Goal: Transaction & Acquisition: Purchase product/service

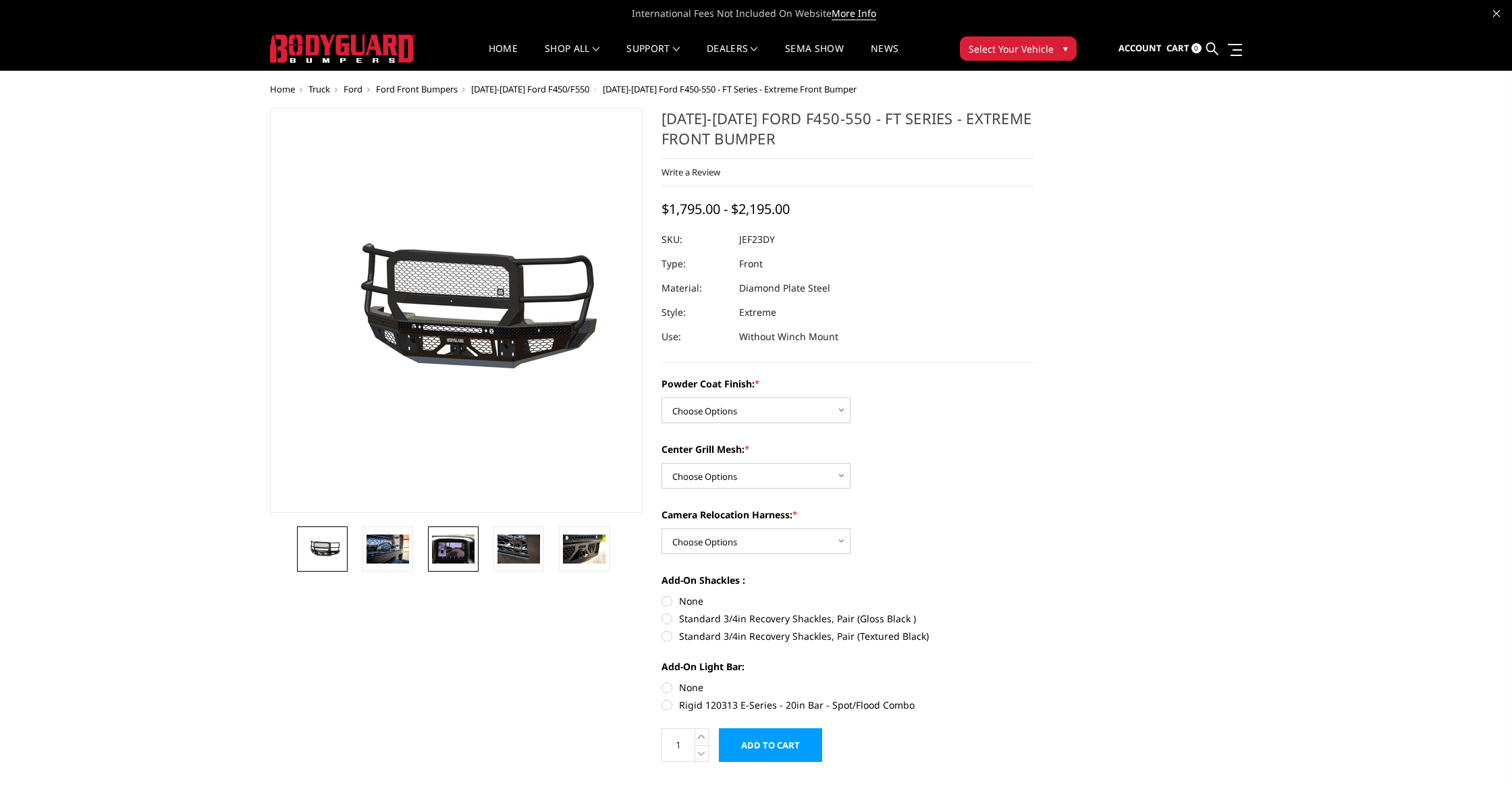
click at [459, 552] on img at bounding box center [454, 548] width 43 height 28
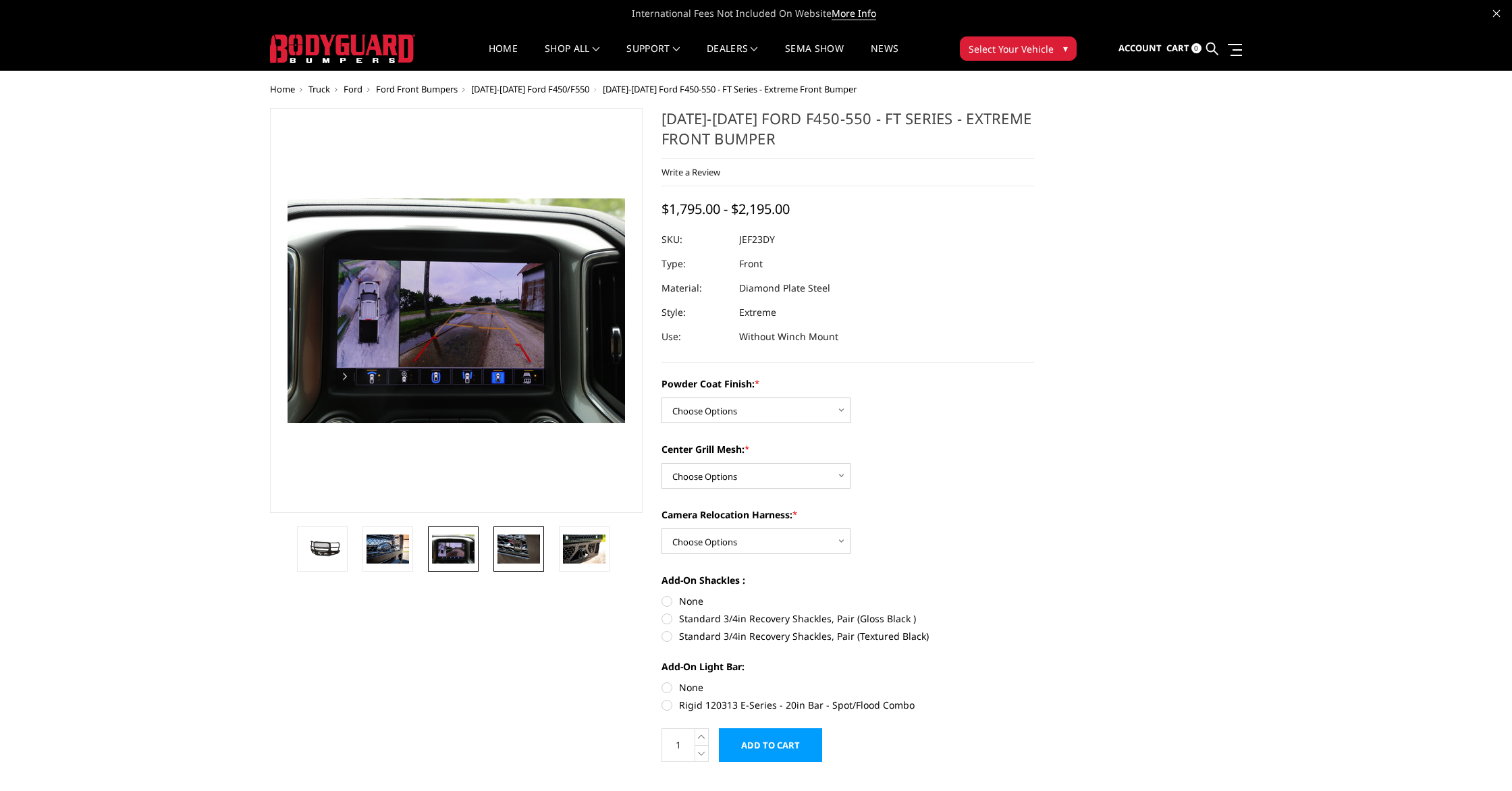
drag, startPoint x: 534, startPoint y: 548, endPoint x: 526, endPoint y: 548, distance: 8.0
click at [534, 548] on img at bounding box center [519, 548] width 43 height 28
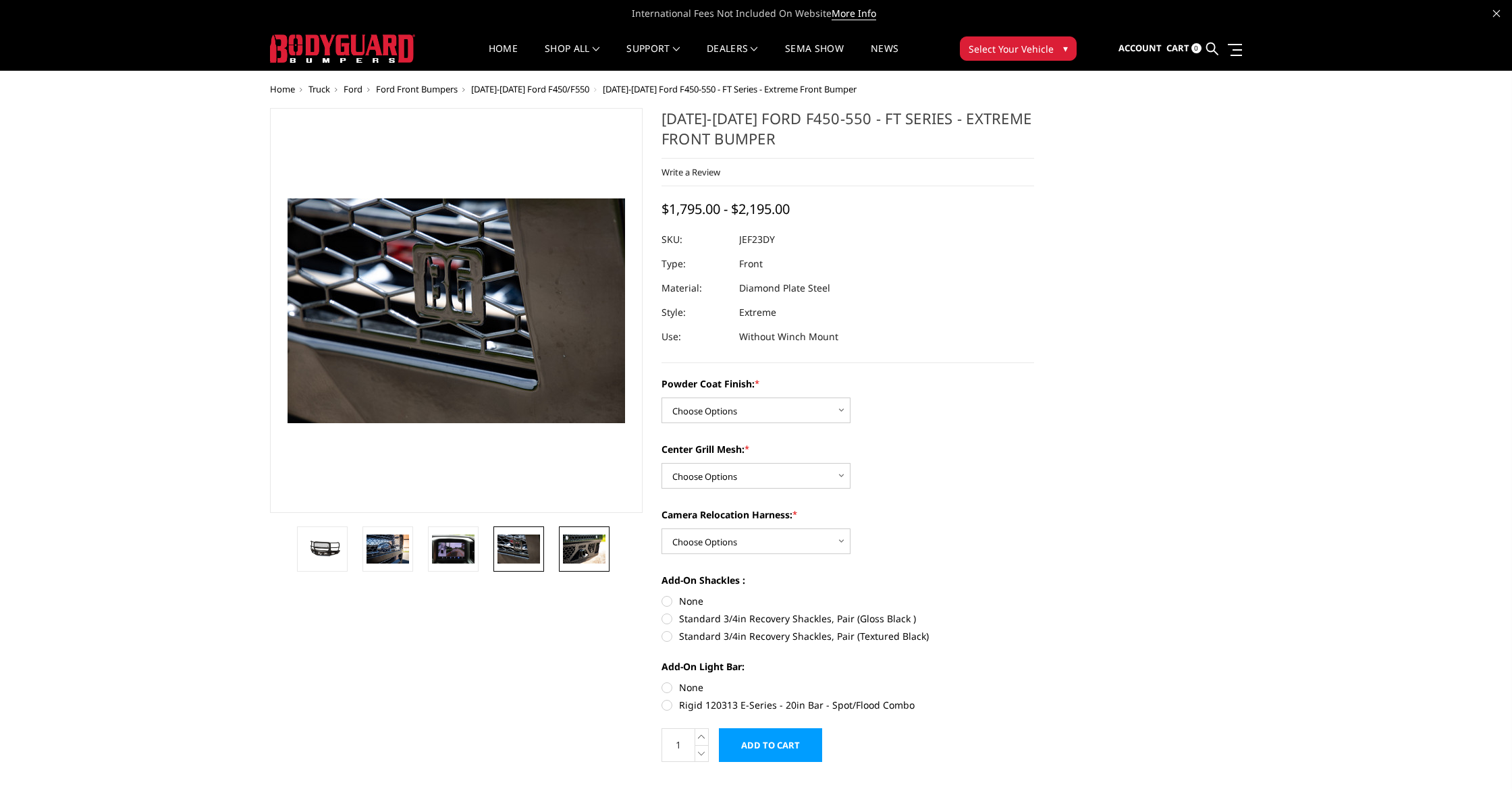
click at [591, 550] on img at bounding box center [584, 548] width 43 height 28
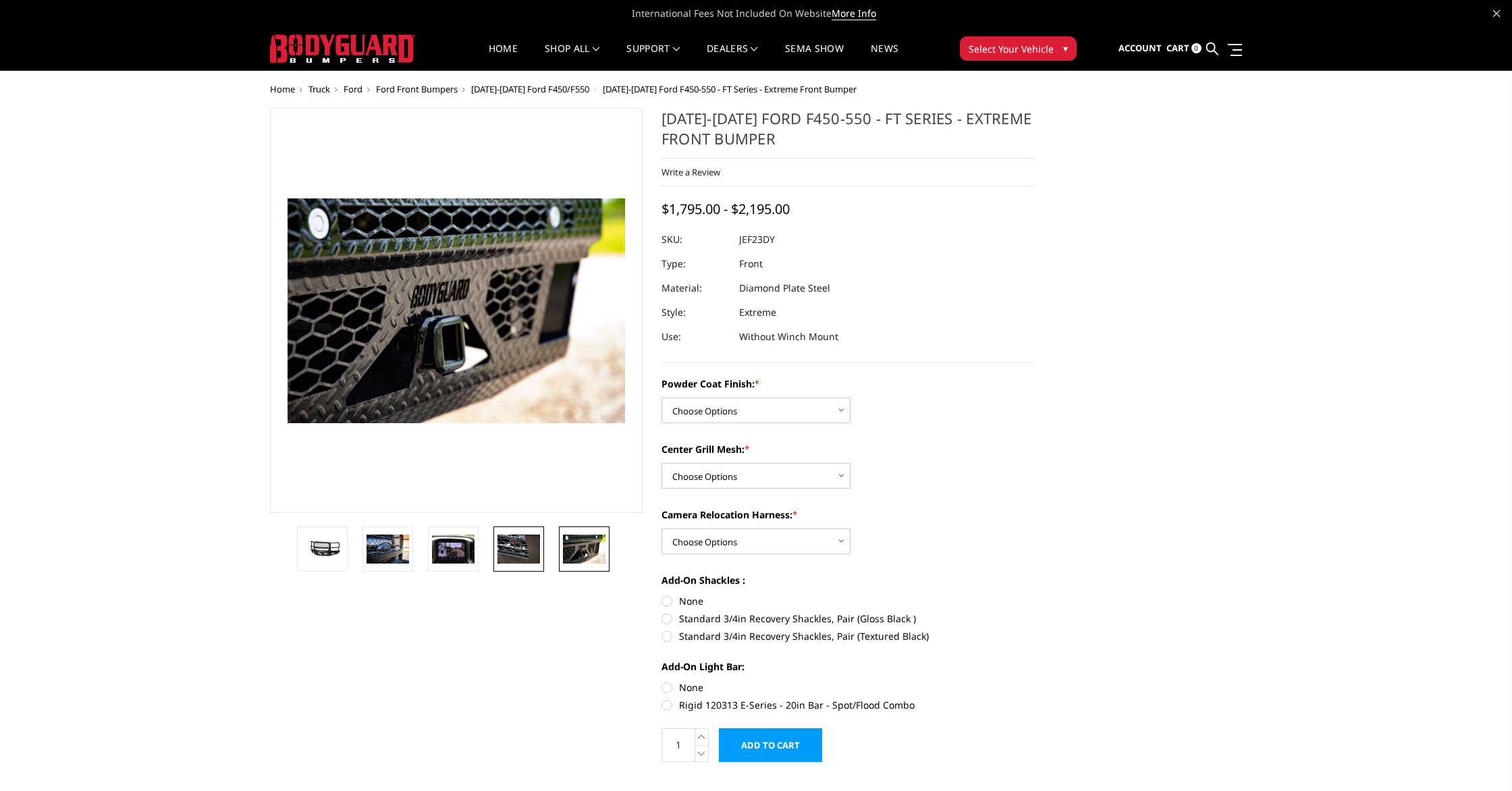
click at [520, 550] on img at bounding box center [519, 548] width 43 height 28
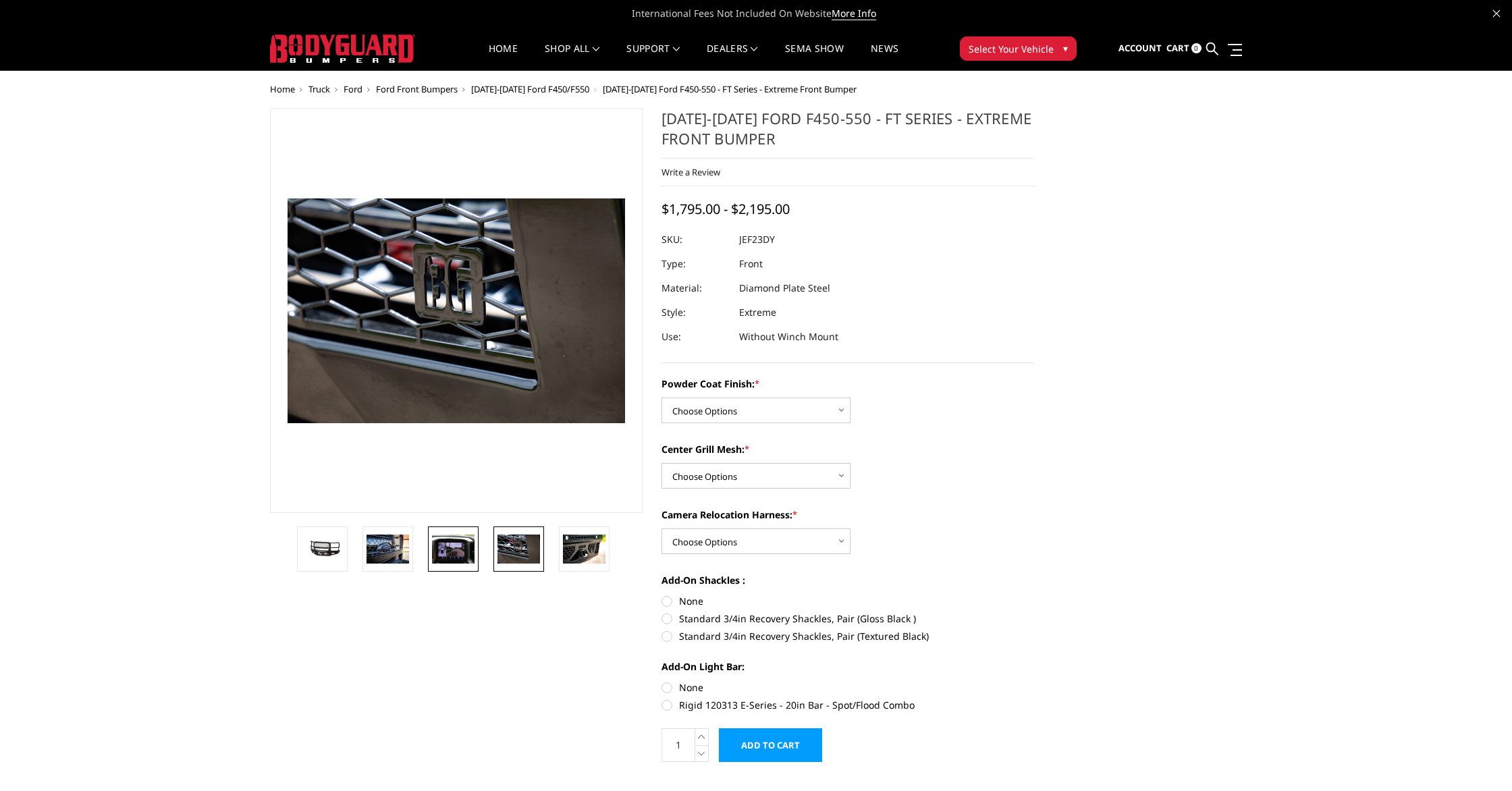
click at [459, 552] on img at bounding box center [454, 548] width 43 height 28
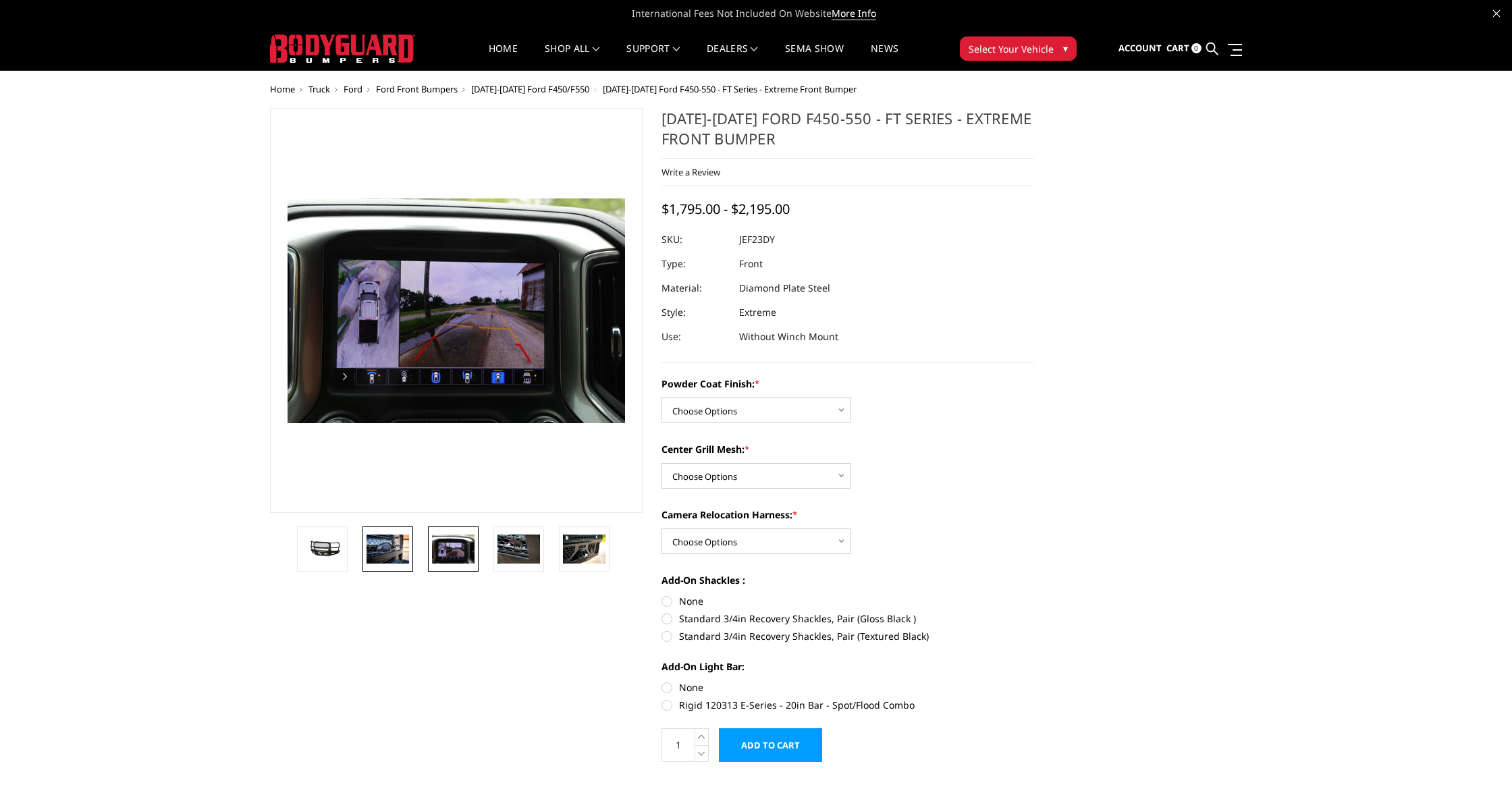
click at [392, 550] on img at bounding box center [388, 548] width 43 height 28
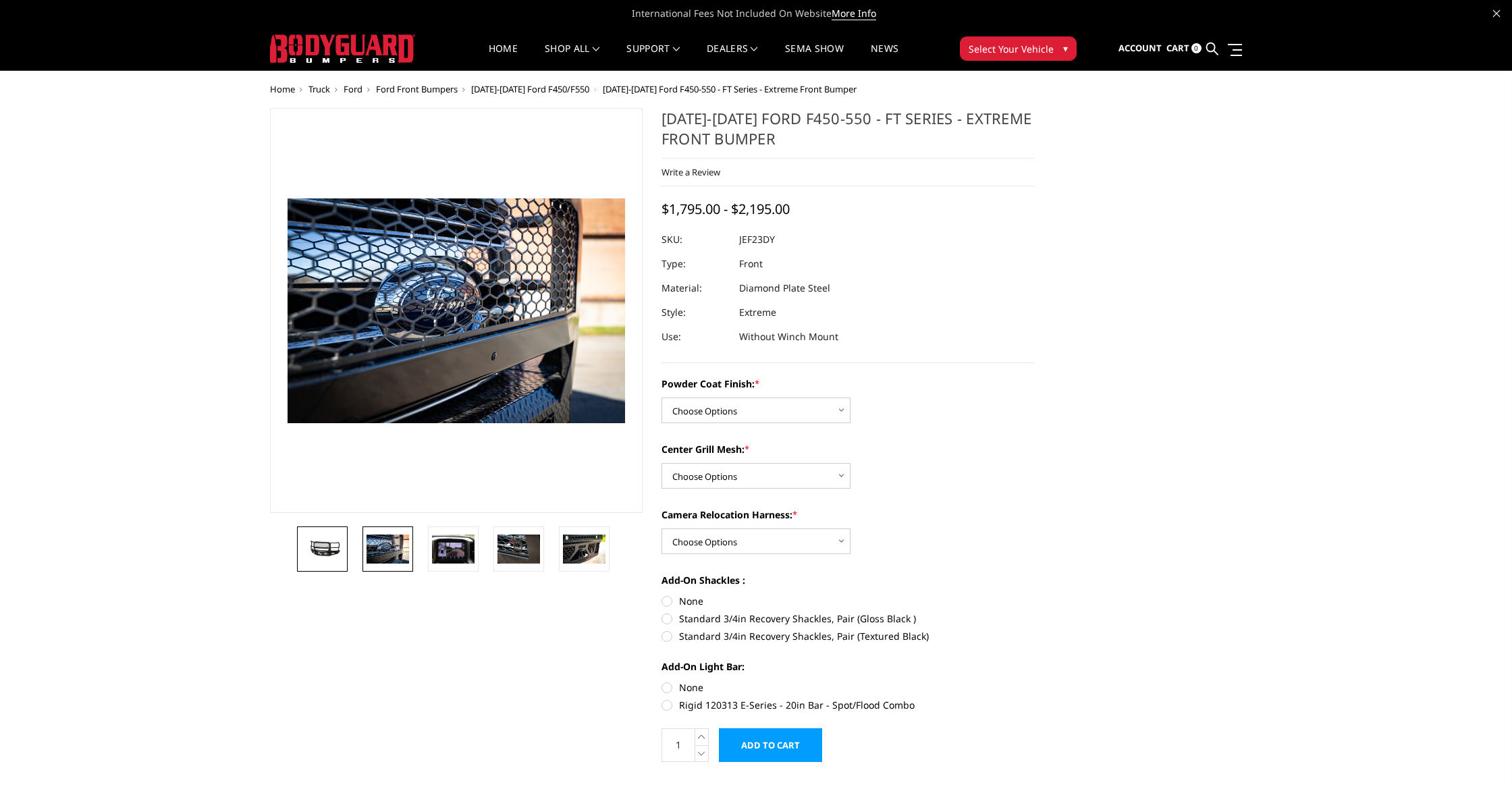
click at [312, 550] on img at bounding box center [322, 549] width 43 height 19
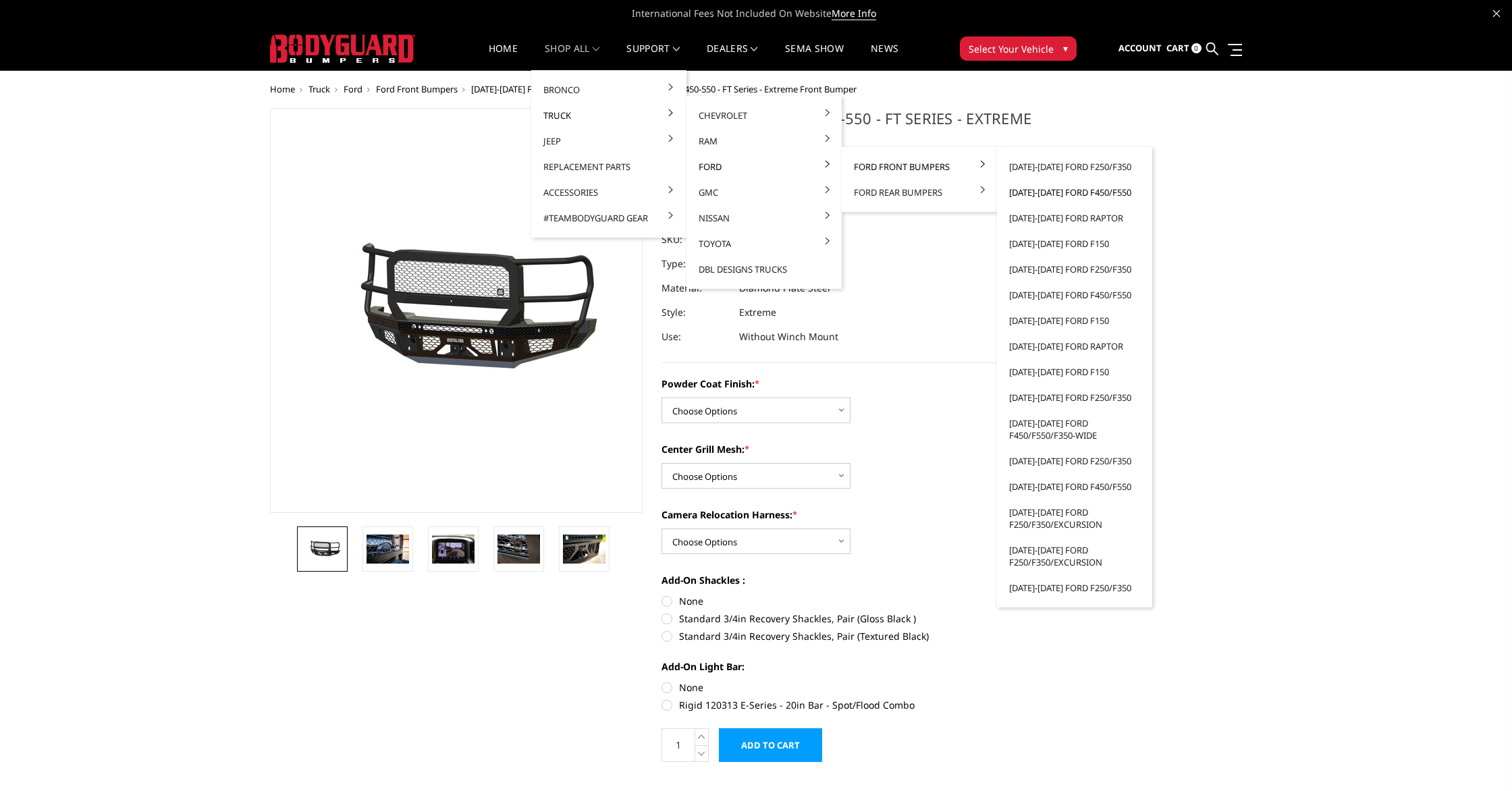
click at [1113, 195] on link "[DATE]-[DATE] Ford F450/F550" at bounding box center [1074, 192] width 144 height 25
click at [1101, 194] on link "[DATE]-[DATE] Ford F450/F550" at bounding box center [1074, 192] width 144 height 25
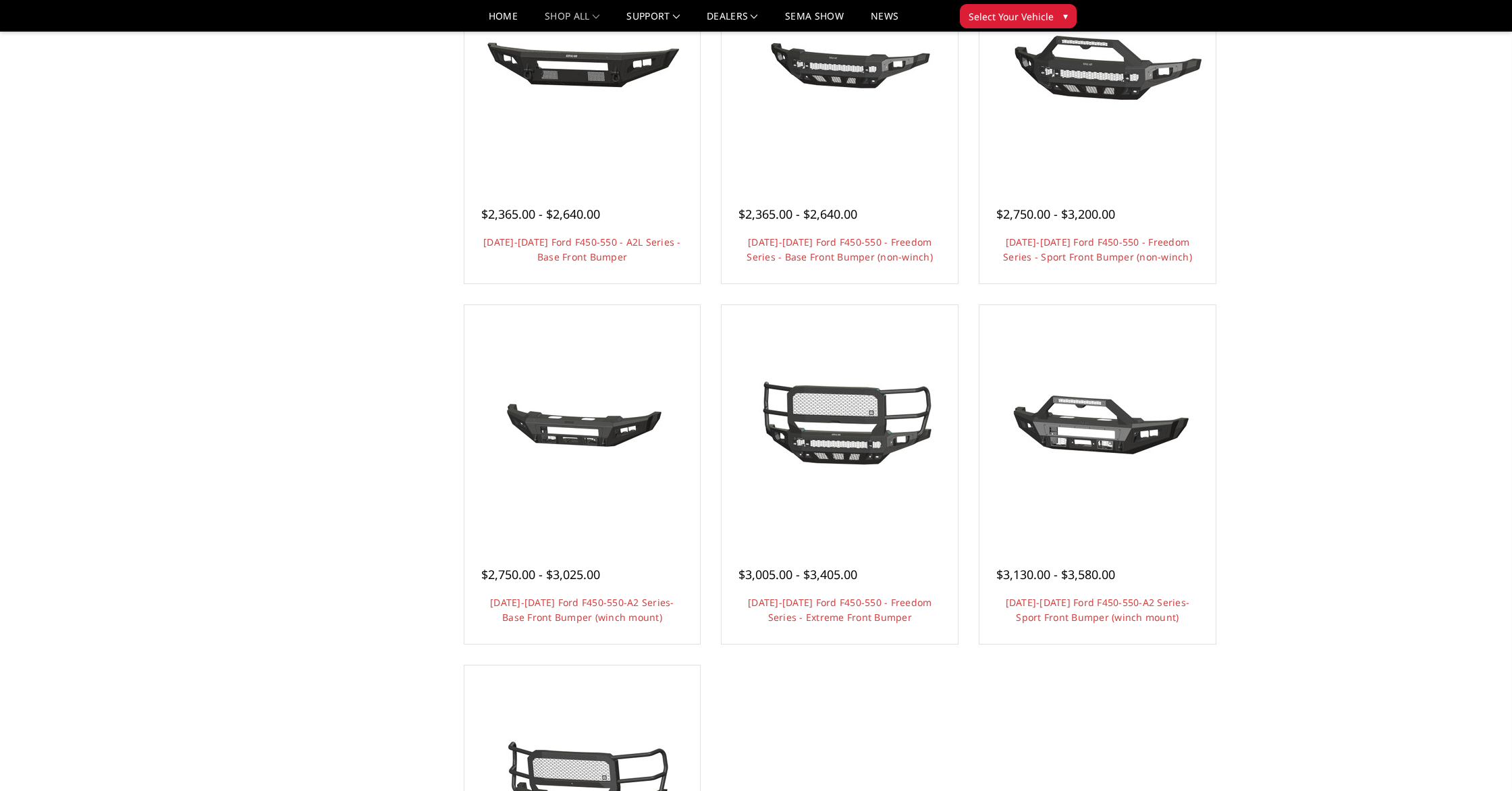
scroll to position [707, 0]
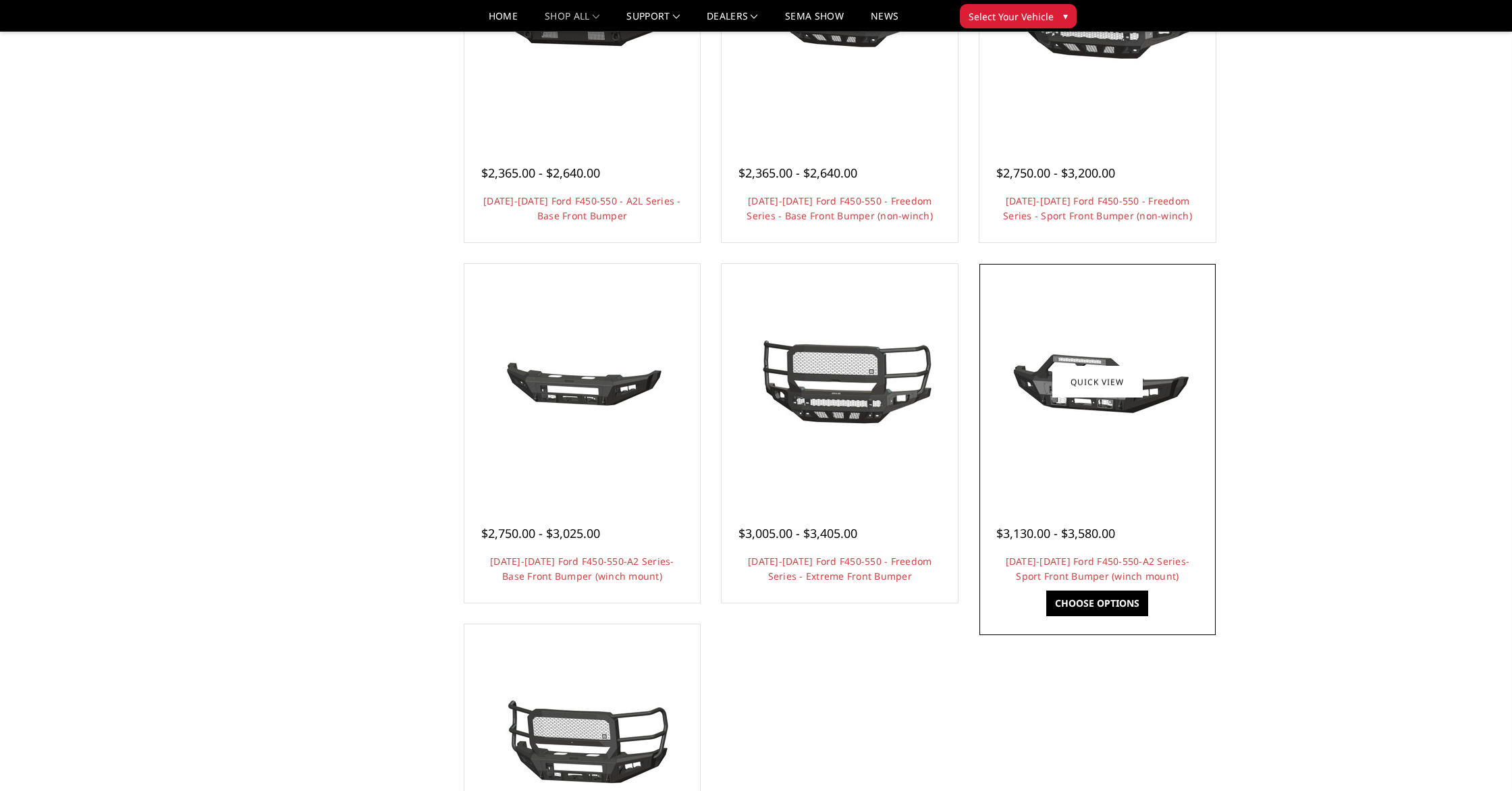
click at [1122, 456] on div at bounding box center [1098, 382] width 230 height 230
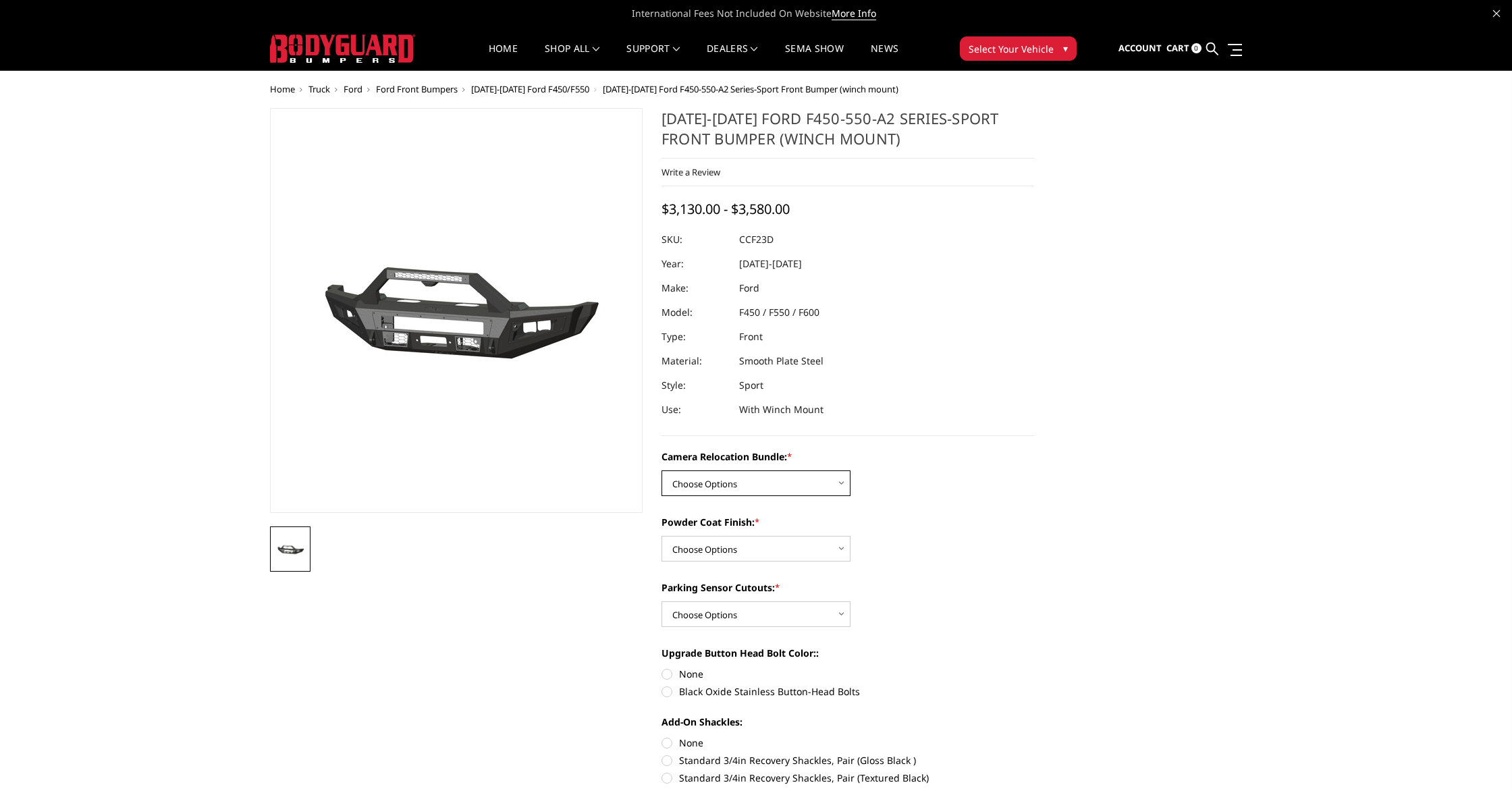
click at [846, 486] on select "Choose Options WITHOUT Camera Relocation Bundle WITH Camera Relocation Bundle" at bounding box center [755, 482] width 189 height 25
select select "2620"
click at [661, 470] on select "Choose Options WITHOUT Camera Relocation Bundle WITH Camera Relocation Bundle" at bounding box center [755, 482] width 189 height 25
click at [825, 554] on select "Choose Options Textured Black Powder Coat Bare Metal" at bounding box center [755, 548] width 189 height 25
select select "2619"
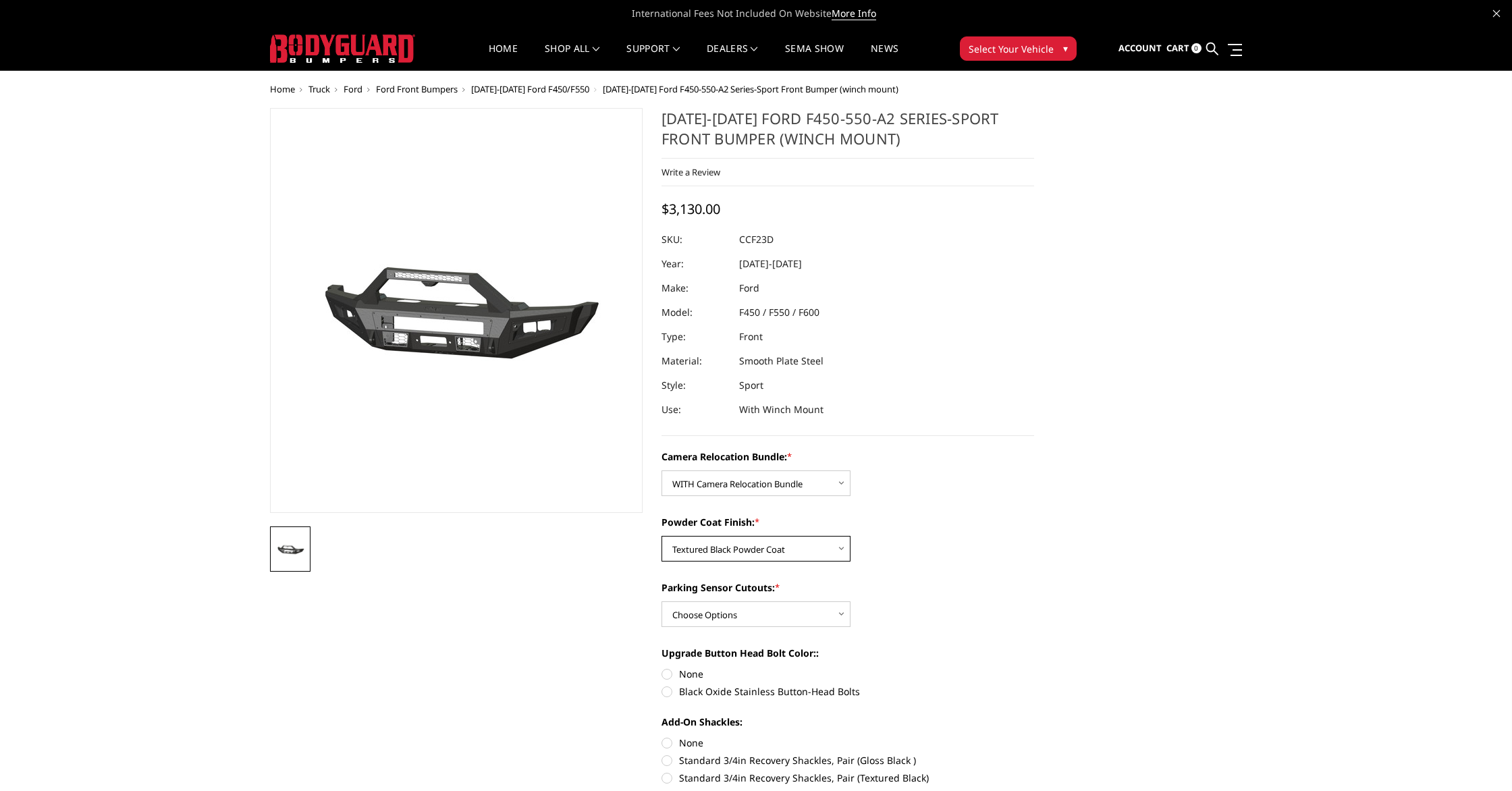
click at [661, 536] on select "Choose Options Textured Black Powder Coat Bare Metal" at bounding box center [755, 548] width 189 height 25
click at [825, 616] on select "Choose Options Yes - With Parking Sensor Cutouts No - Without Parking Sensor Cu…" at bounding box center [755, 614] width 189 height 25
select select "2617"
click at [661, 601] on select "Choose Options Yes - With Parking Sensor Cutouts No - Without Parking Sensor Cu…" at bounding box center [755, 614] width 189 height 25
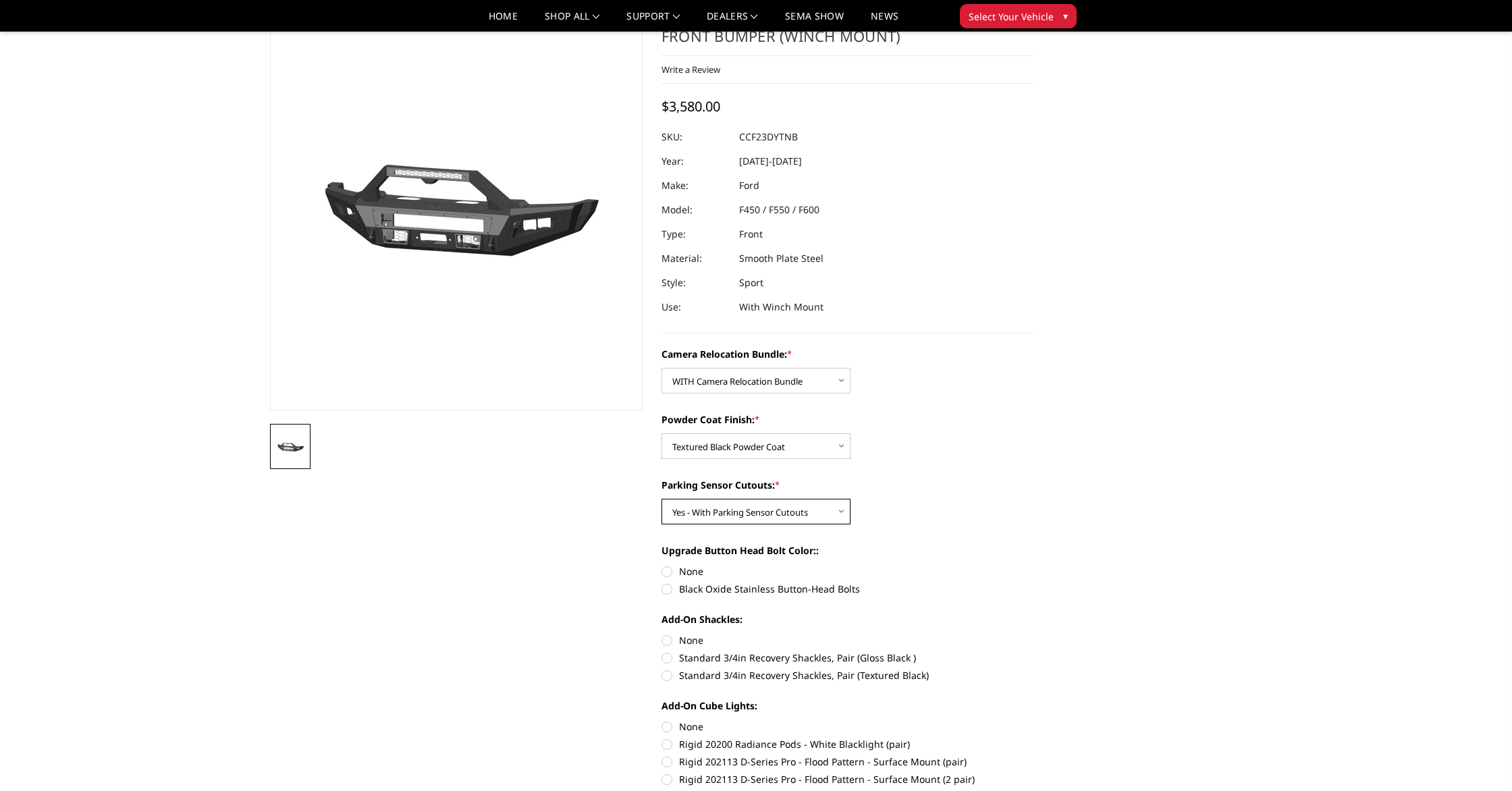
scroll to position [64, 0]
click at [687, 573] on label "None" at bounding box center [847, 570] width 373 height 14
click at [662, 564] on input "None" at bounding box center [661, 563] width 1 height 1
radio input "true"
click at [753, 658] on label "Standard 3/4in Recovery Shackles, Pair (Gloss Black )" at bounding box center [847, 656] width 373 height 14
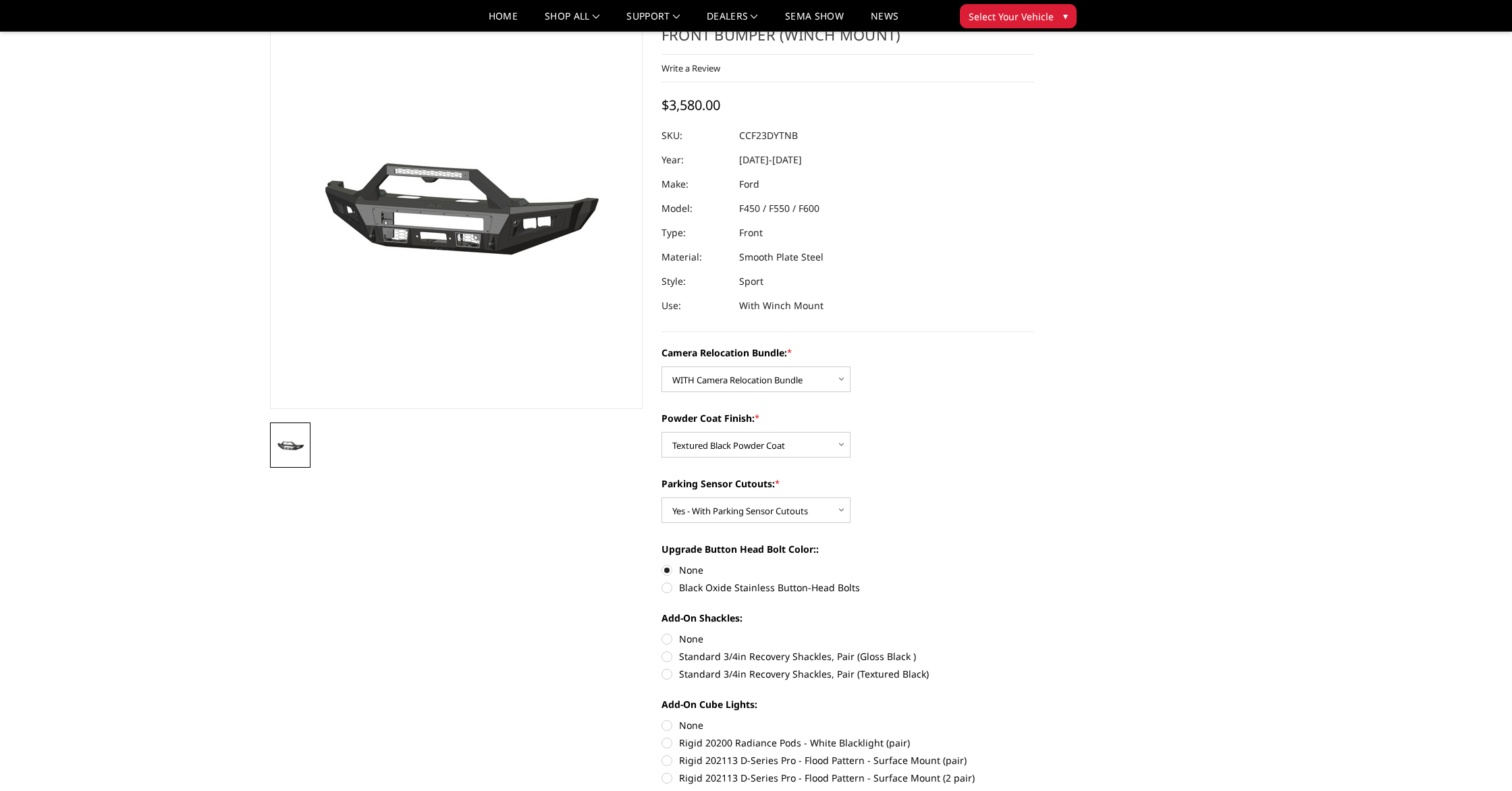
click at [1034, 632] on input "Standard 3/4in Recovery Shackles, Pair (Gloss Black )" at bounding box center [1034, 632] width 1 height 1
radio input "true"
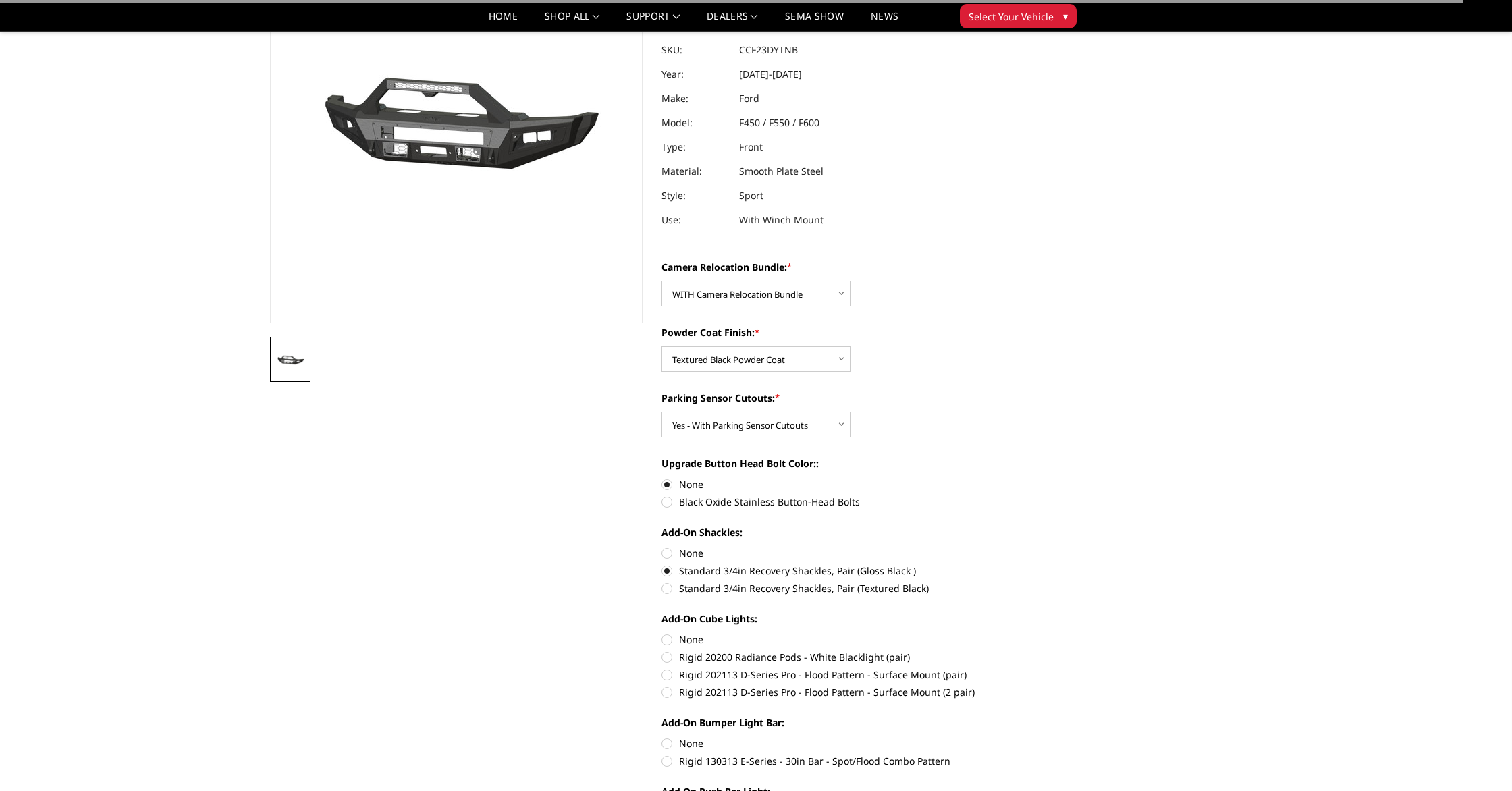
scroll to position [151, 0]
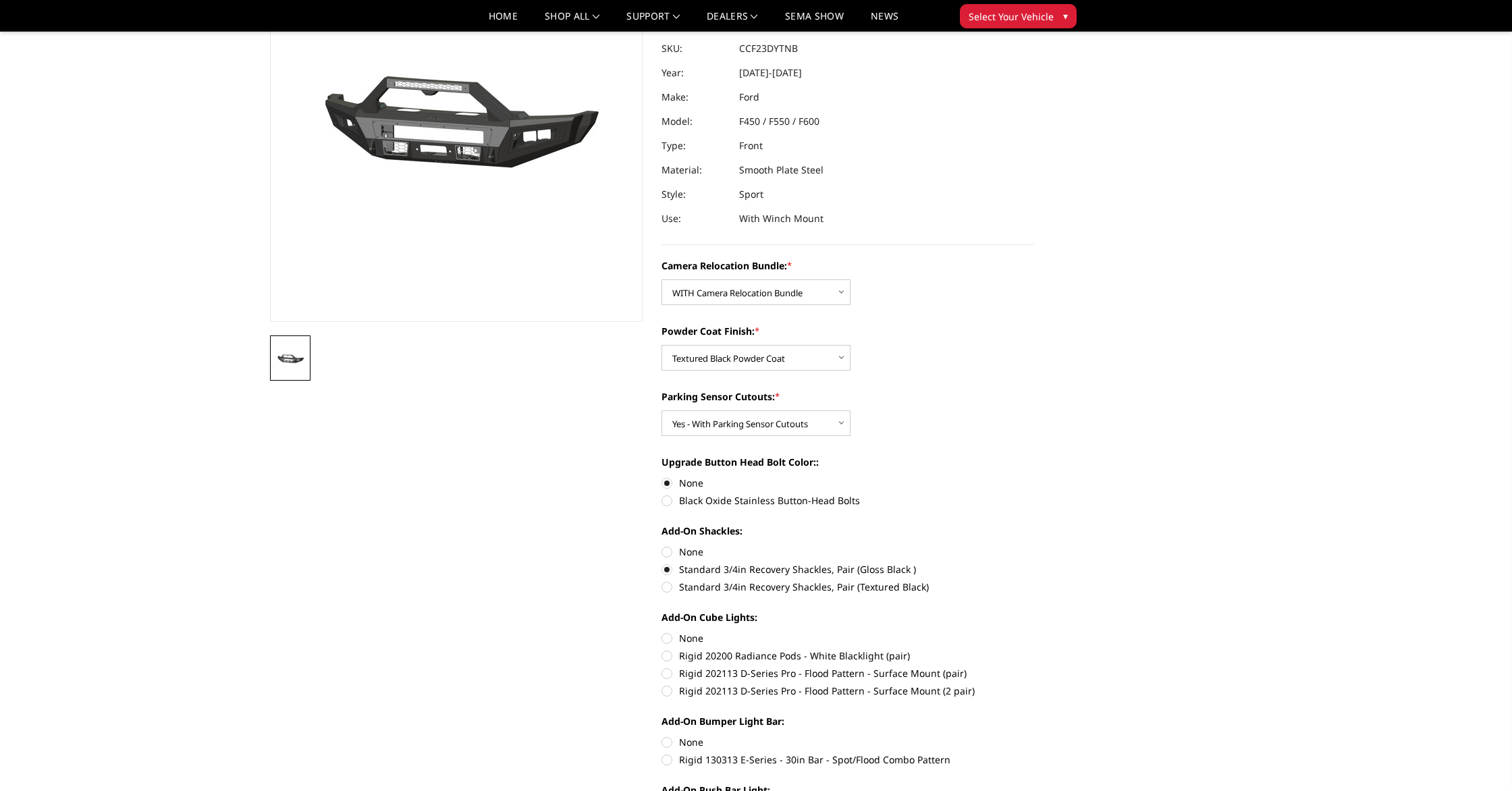
click at [700, 557] on label "None" at bounding box center [847, 552] width 373 height 14
click at [662, 545] on input "None" at bounding box center [661, 545] width 1 height 1
radio input "true"
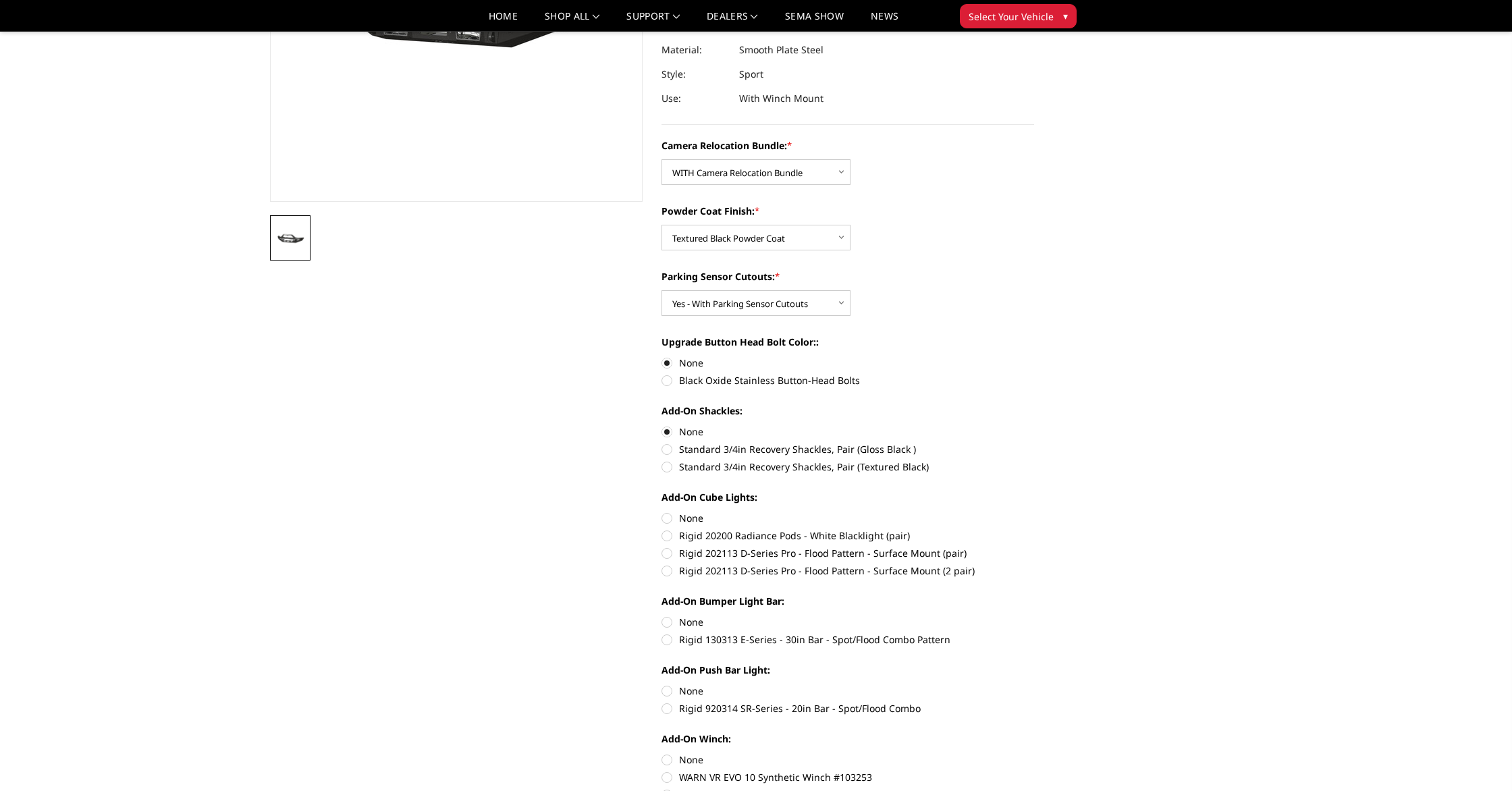
scroll to position [0, 0]
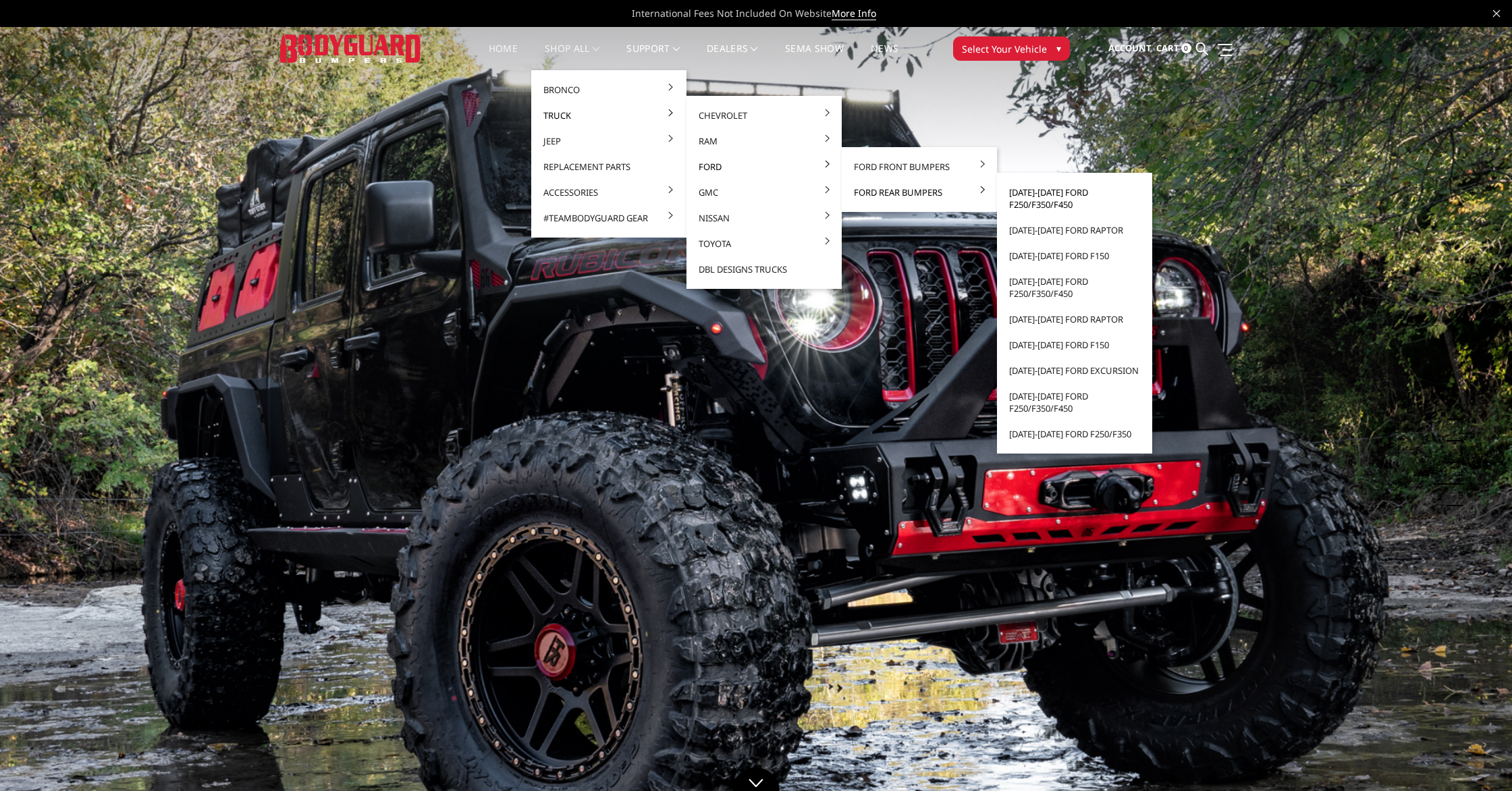
click at [1051, 203] on link "[DATE]-[DATE] Ford F250/F350/F450" at bounding box center [1074, 198] width 144 height 38
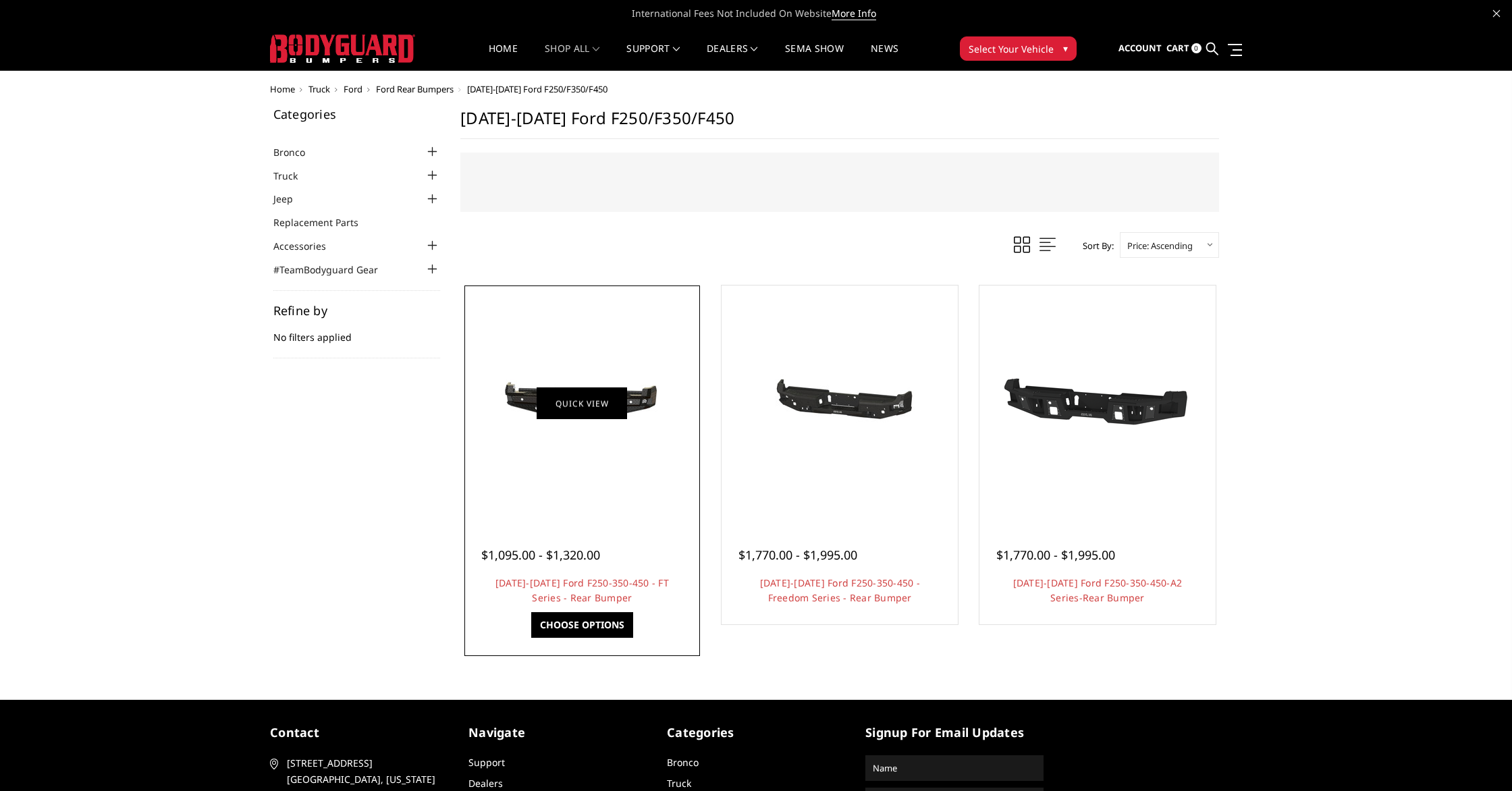
click at [590, 412] on link "Quick view" at bounding box center [582, 403] width 91 height 32
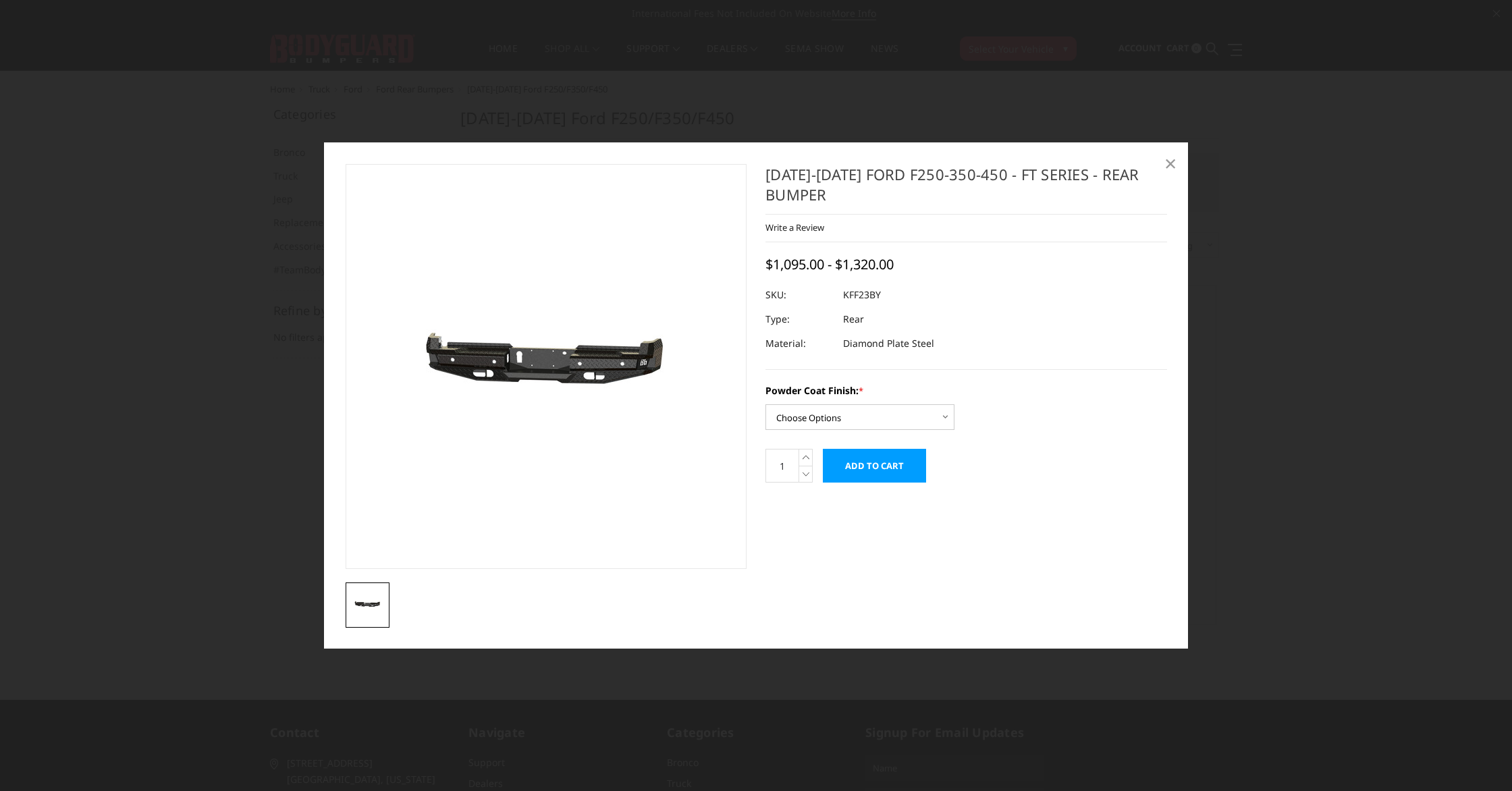
click at [1170, 164] on span "×" at bounding box center [1170, 163] width 12 height 29
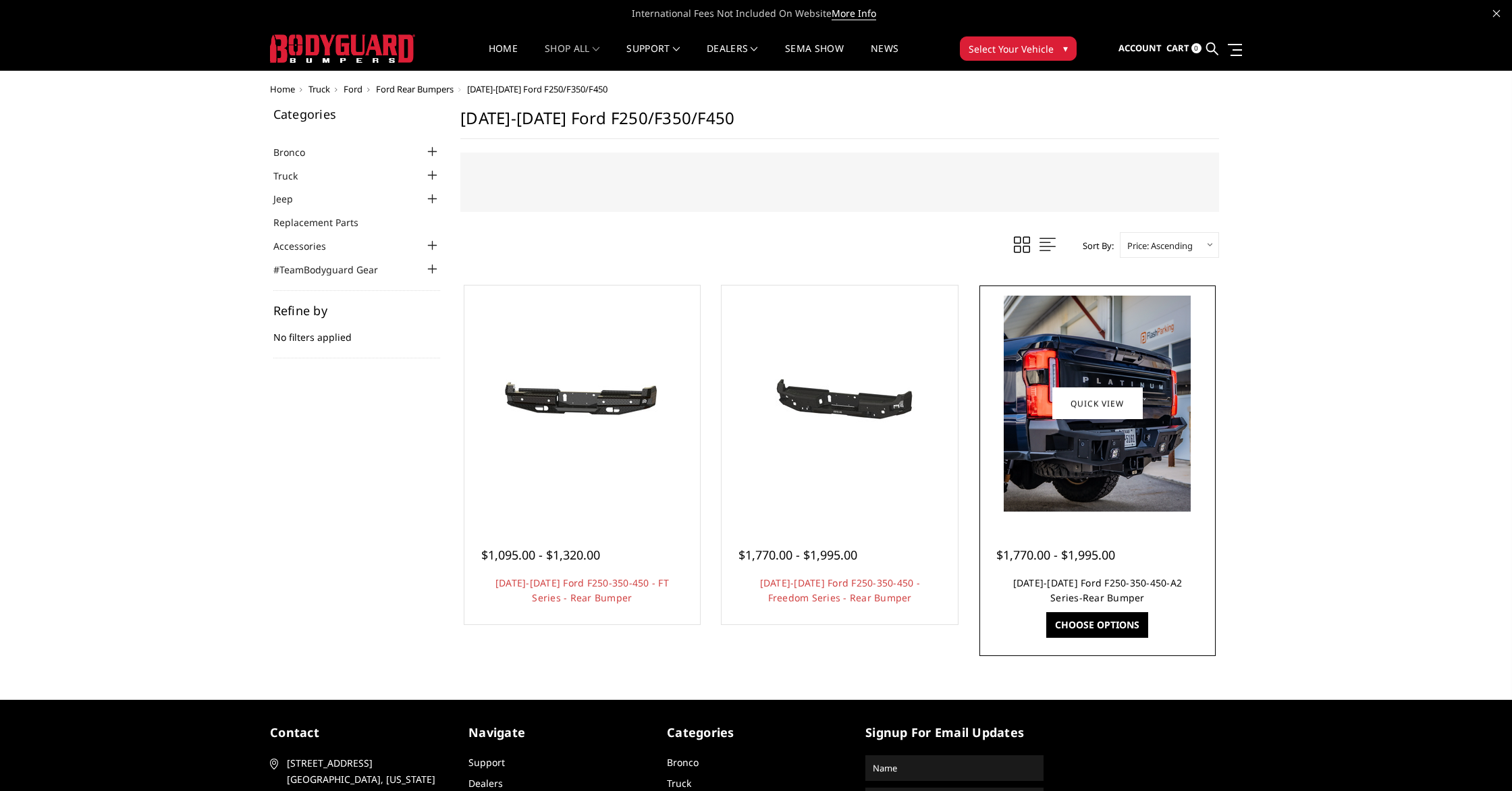
click at [1113, 583] on link "2023-2025 Ford F250-350-450-A2 Series-Rear Bumper" at bounding box center [1098, 590] width 169 height 27
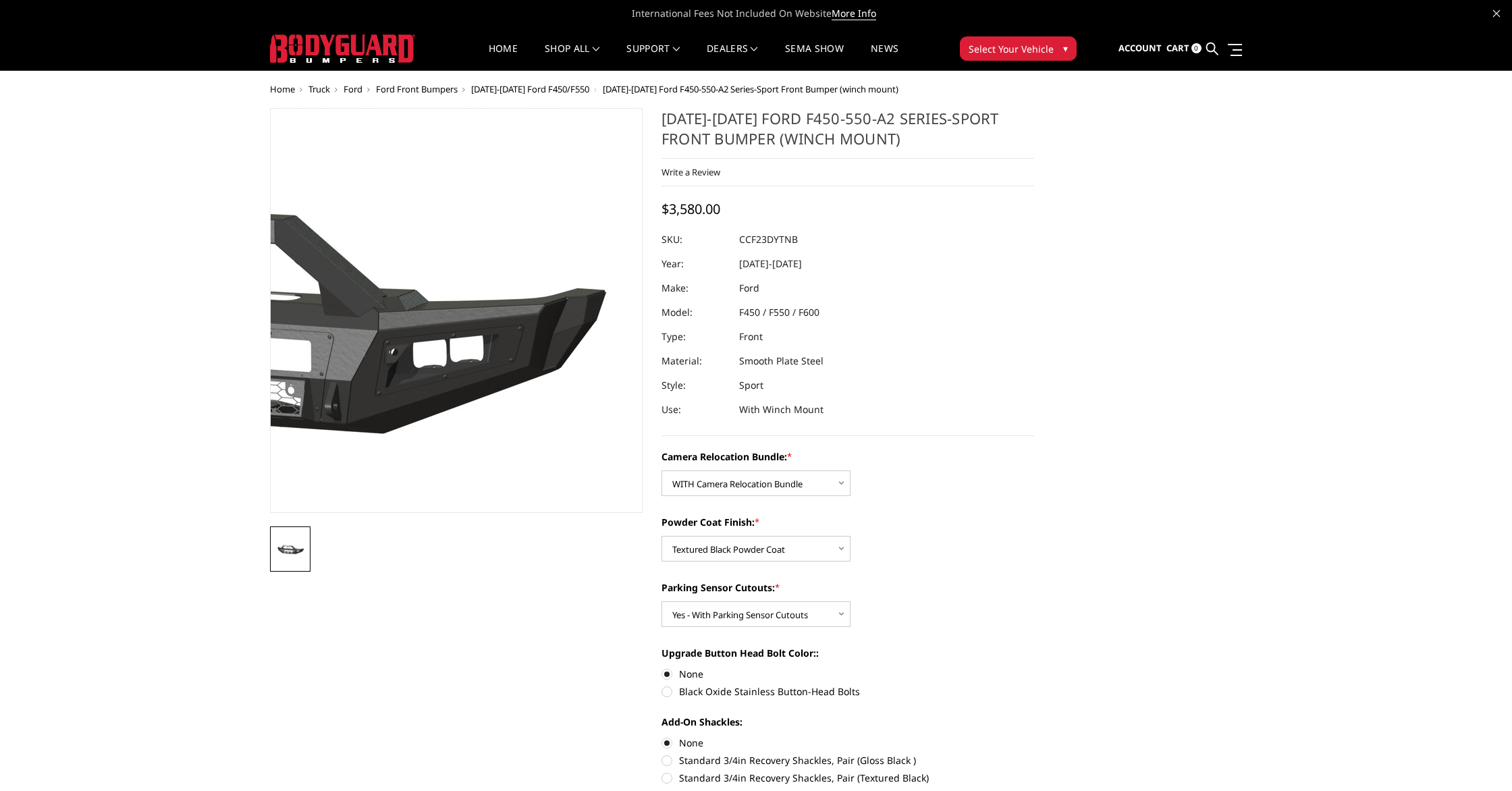
select select "2620"
select select "2619"
select select "2617"
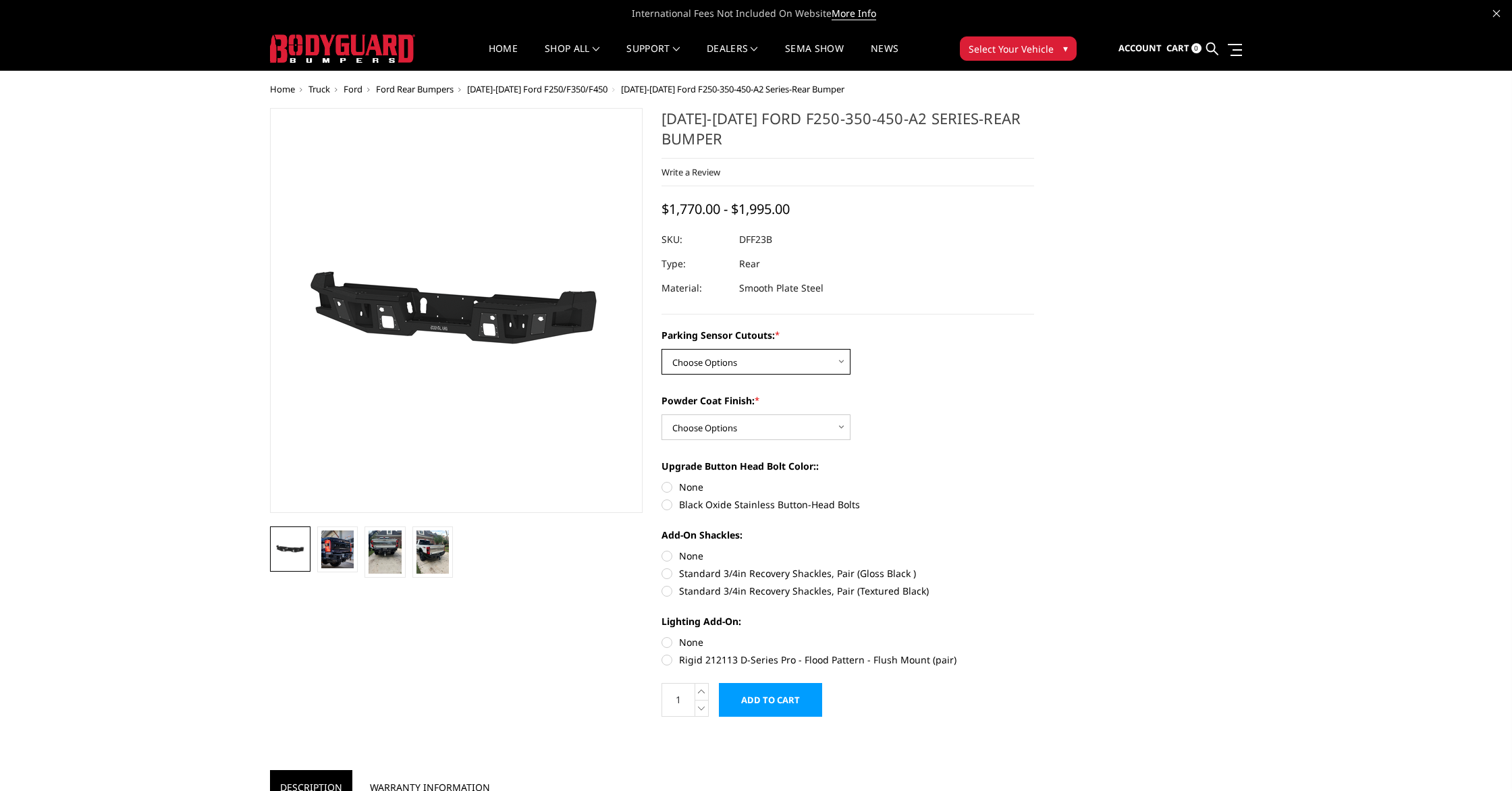
click at [769, 365] on select "Choose Options Yes-With Parking Sensor Cutouts No-Without Parking Sensor Cutouts" at bounding box center [755, 361] width 189 height 25
select select "2436"
click at [661, 349] on select "Choose Options Yes-With Parking Sensor Cutouts No-Without Parking Sensor Cutouts" at bounding box center [755, 361] width 189 height 25
click at [805, 430] on select "Choose Options Bare Metal Textured Black Powder Coat" at bounding box center [755, 427] width 189 height 25
select select "2439"
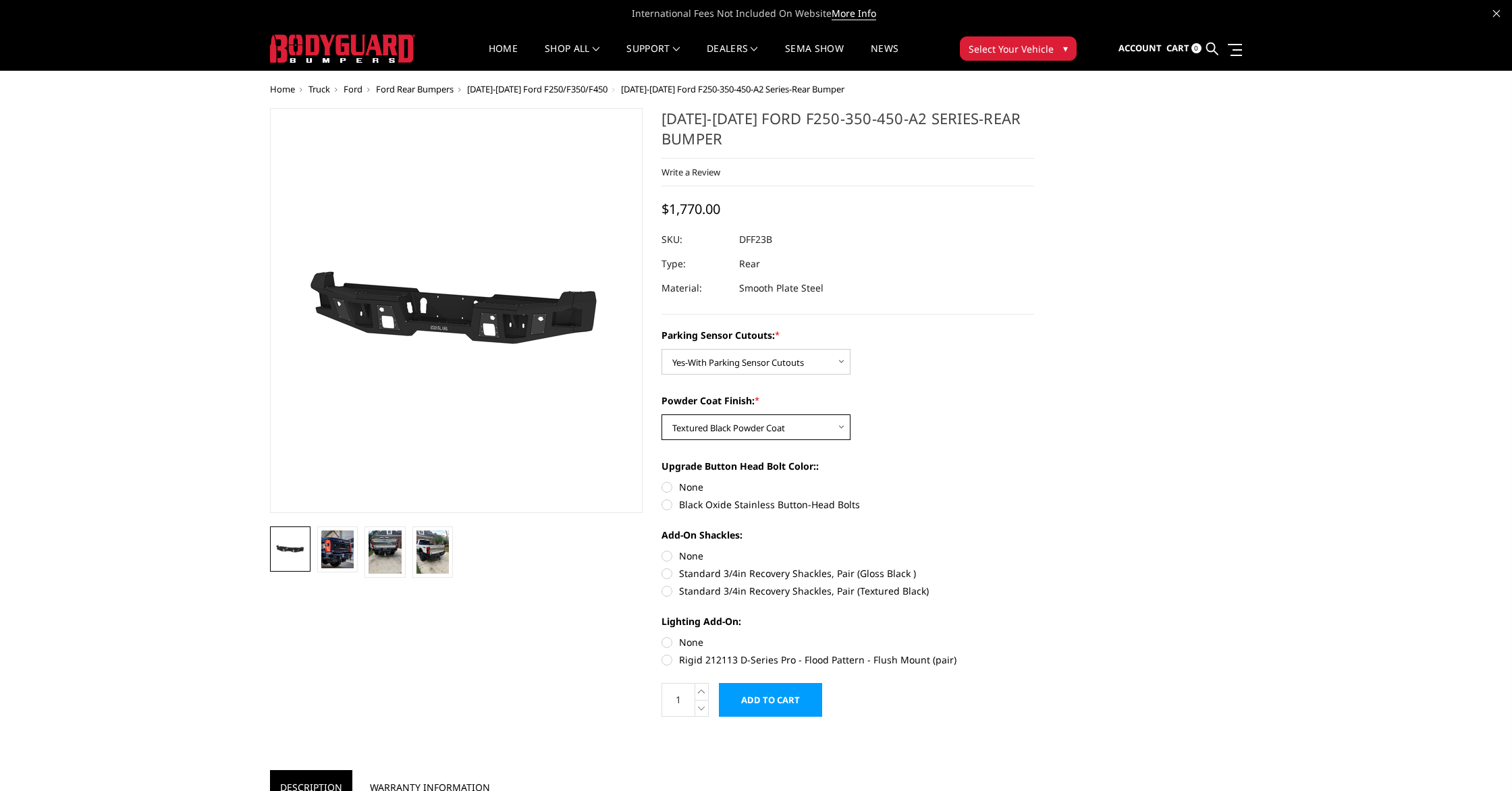
click at [661, 414] on select "Choose Options Bare Metal Textured Black Powder Coat" at bounding box center [755, 427] width 189 height 25
click at [680, 492] on label "None" at bounding box center [847, 487] width 373 height 14
click at [662, 480] on input "None" at bounding box center [661, 480] width 1 height 1
radio input "true"
click at [696, 557] on label "None" at bounding box center [847, 555] width 373 height 14
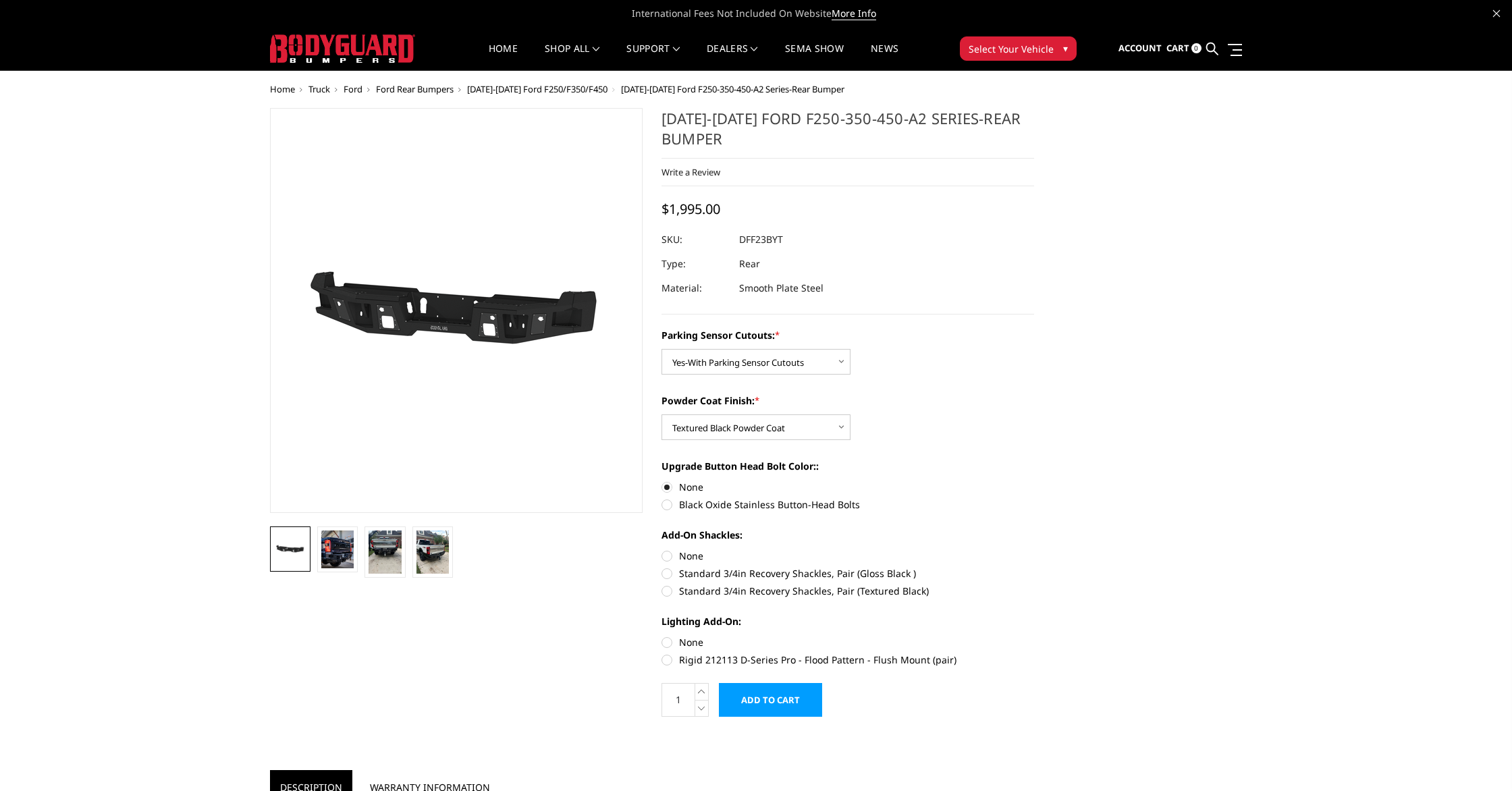
click at [662, 549] on input "None" at bounding box center [661, 548] width 1 height 1
radio input "true"
click at [693, 640] on label "None" at bounding box center [847, 642] width 373 height 14
click at [662, 636] on input "None" at bounding box center [661, 635] width 1 height 1
radio input "true"
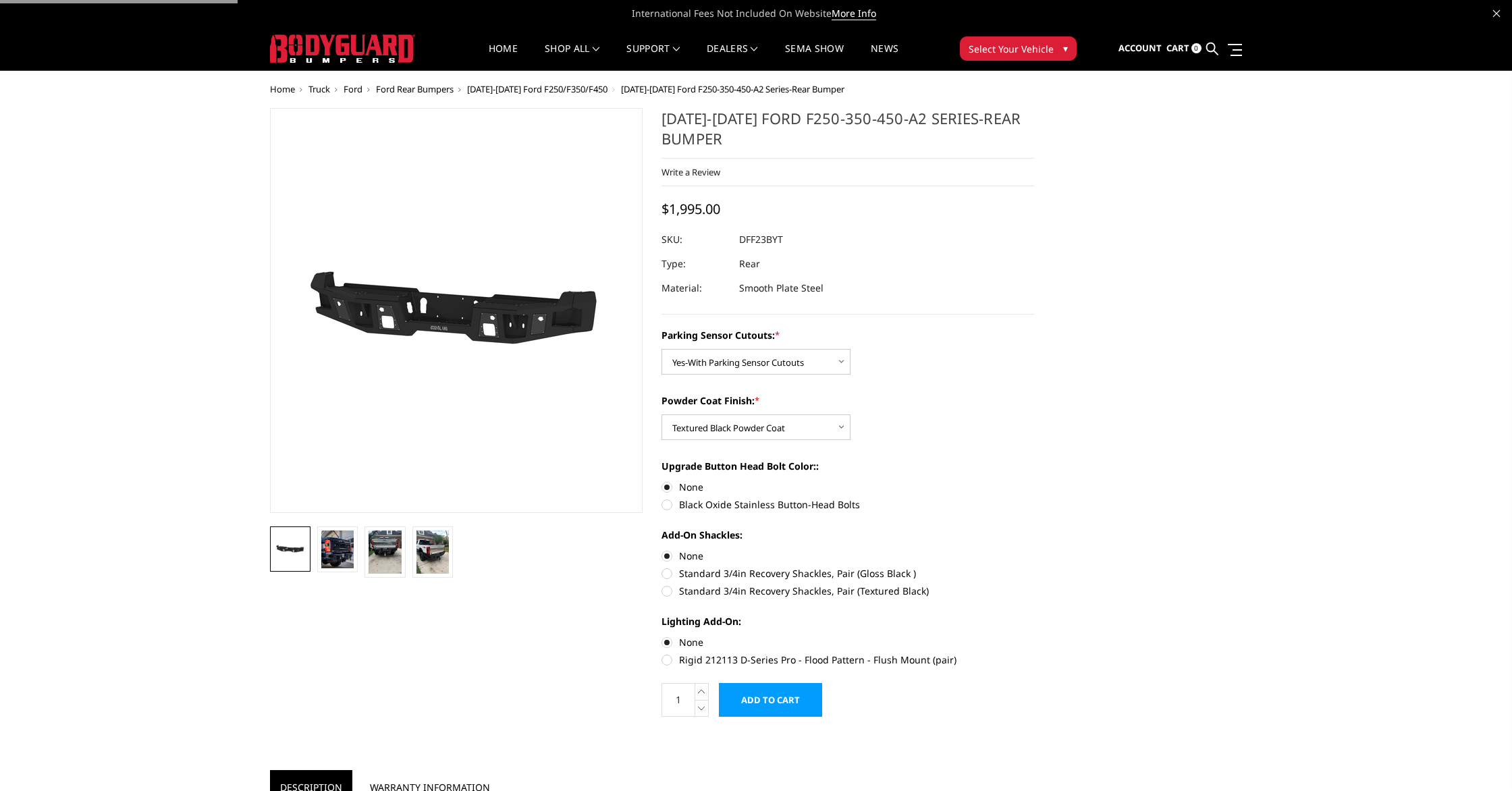
click at [687, 658] on label "Rigid 212113 D-Series Pro - Flood Pattern - Flush Mount (pair)" at bounding box center [847, 660] width 373 height 14
click at [1034, 636] on input "Rigid 212113 D-Series Pro - Flood Pattern - Flush Mount (pair)" at bounding box center [1034, 635] width 1 height 1
radio input "true"
click at [669, 640] on label "None" at bounding box center [847, 642] width 373 height 14
click at [662, 636] on input "None" at bounding box center [661, 635] width 1 height 1
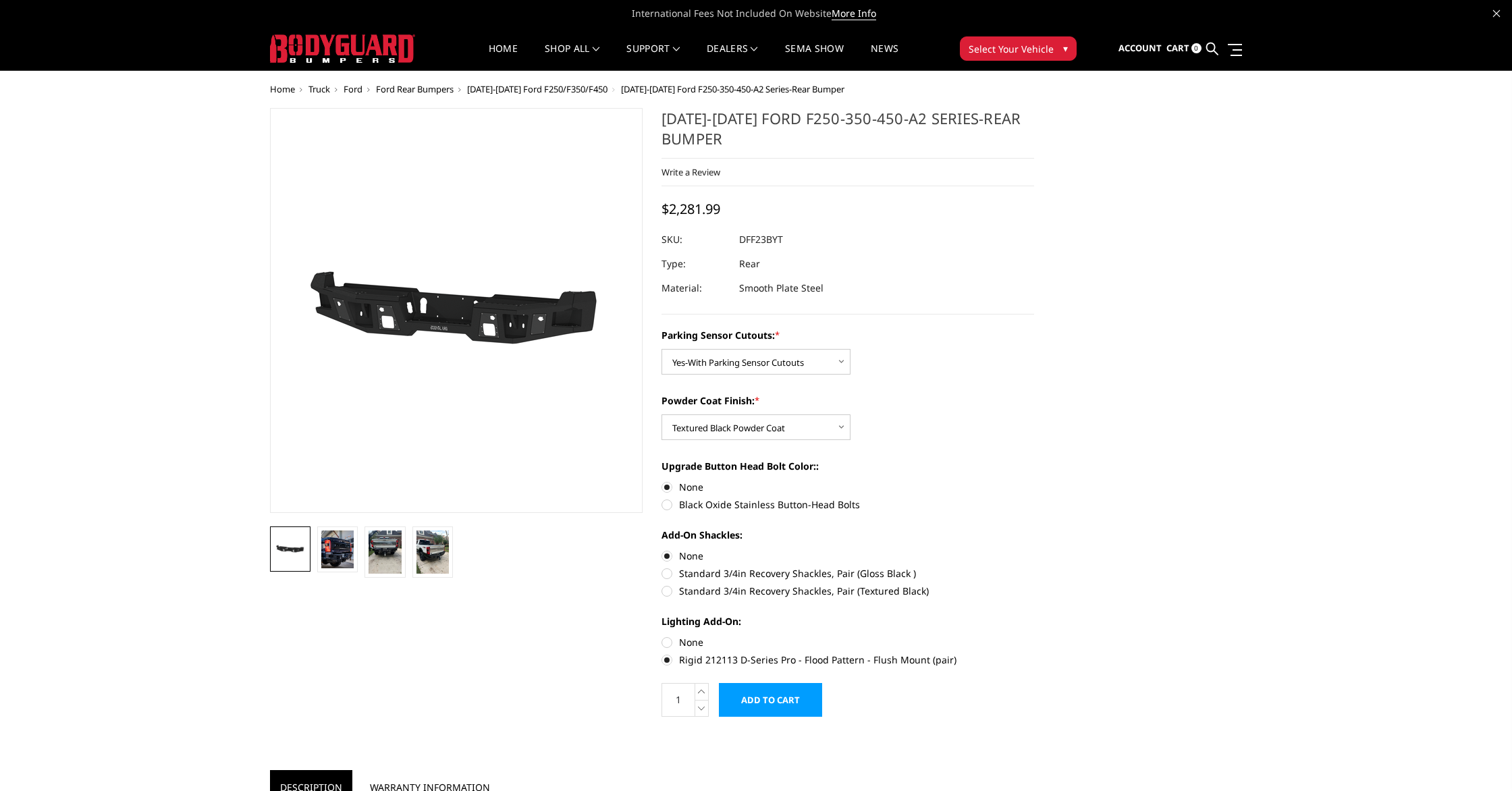
radio input "true"
click at [661, 658] on label "Rigid 212113 D-Series Pro - Flood Pattern - Flush Mount (pair)" at bounding box center [847, 660] width 373 height 14
click at [1034, 636] on input "Rigid 212113 D-Series Pro - Flood Pattern - Flush Mount (pair)" at bounding box center [1034, 635] width 1 height 1
radio input "true"
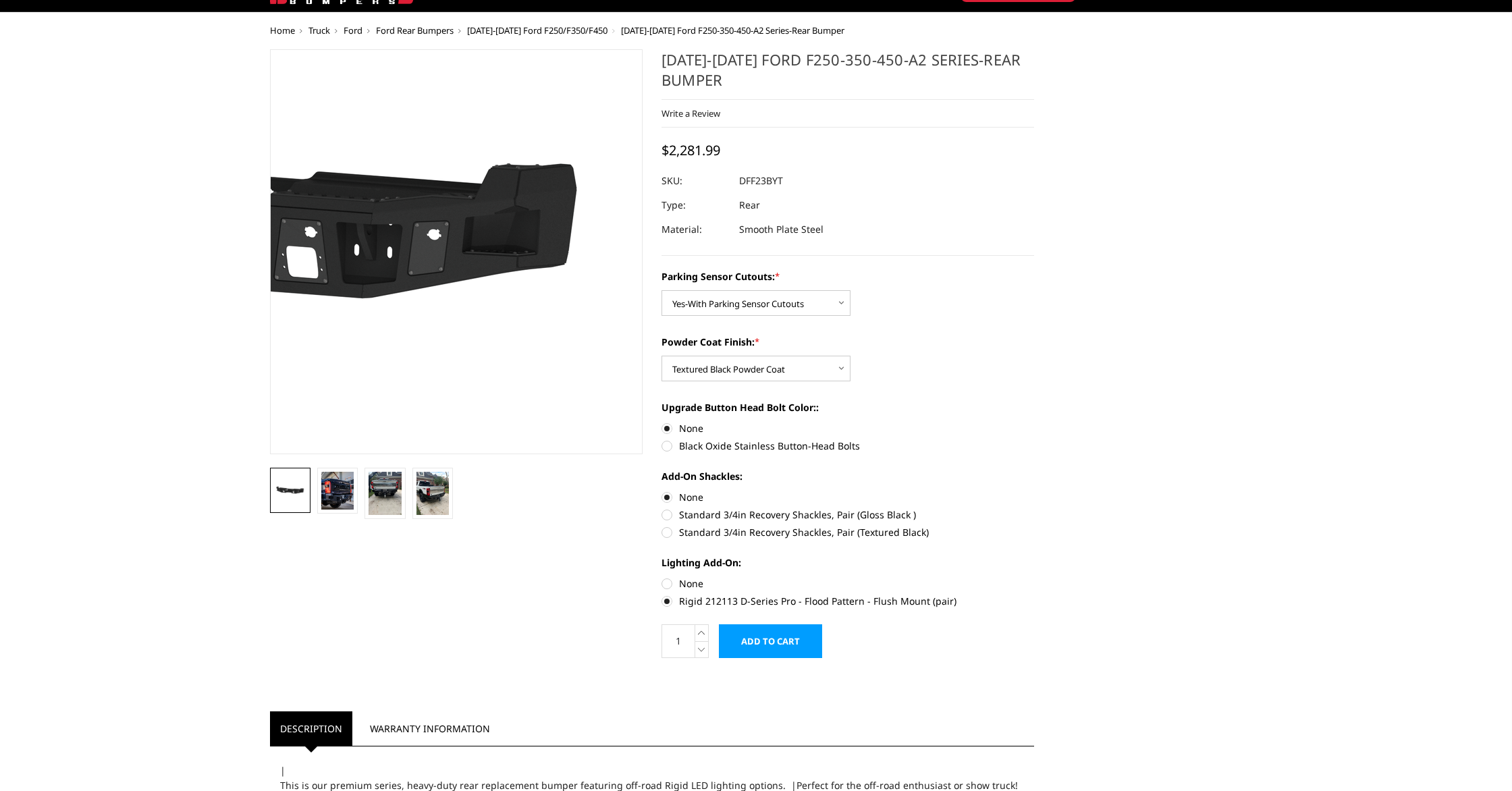
scroll to position [102, 0]
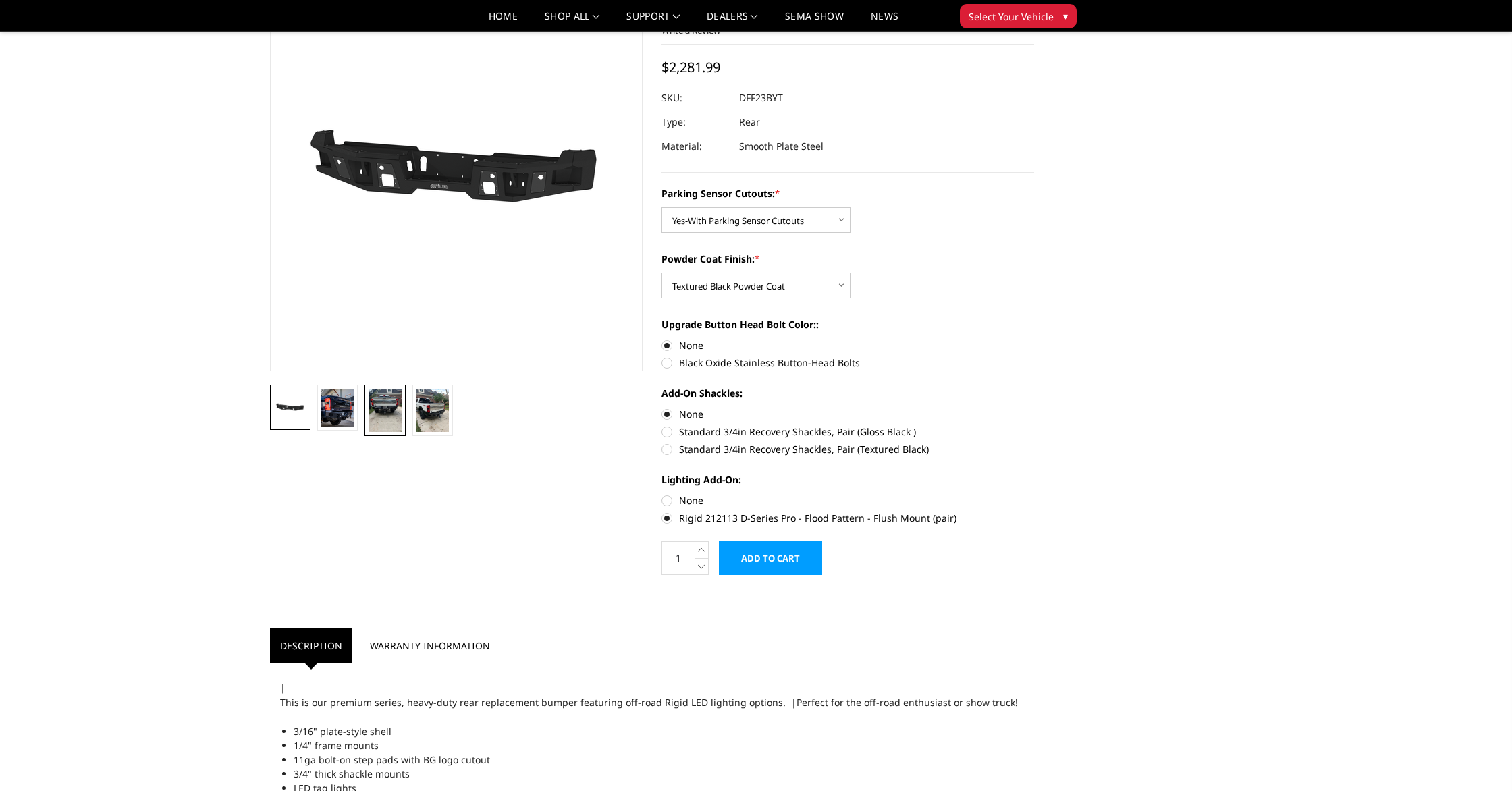
click at [387, 420] on img at bounding box center [384, 410] width 32 height 43
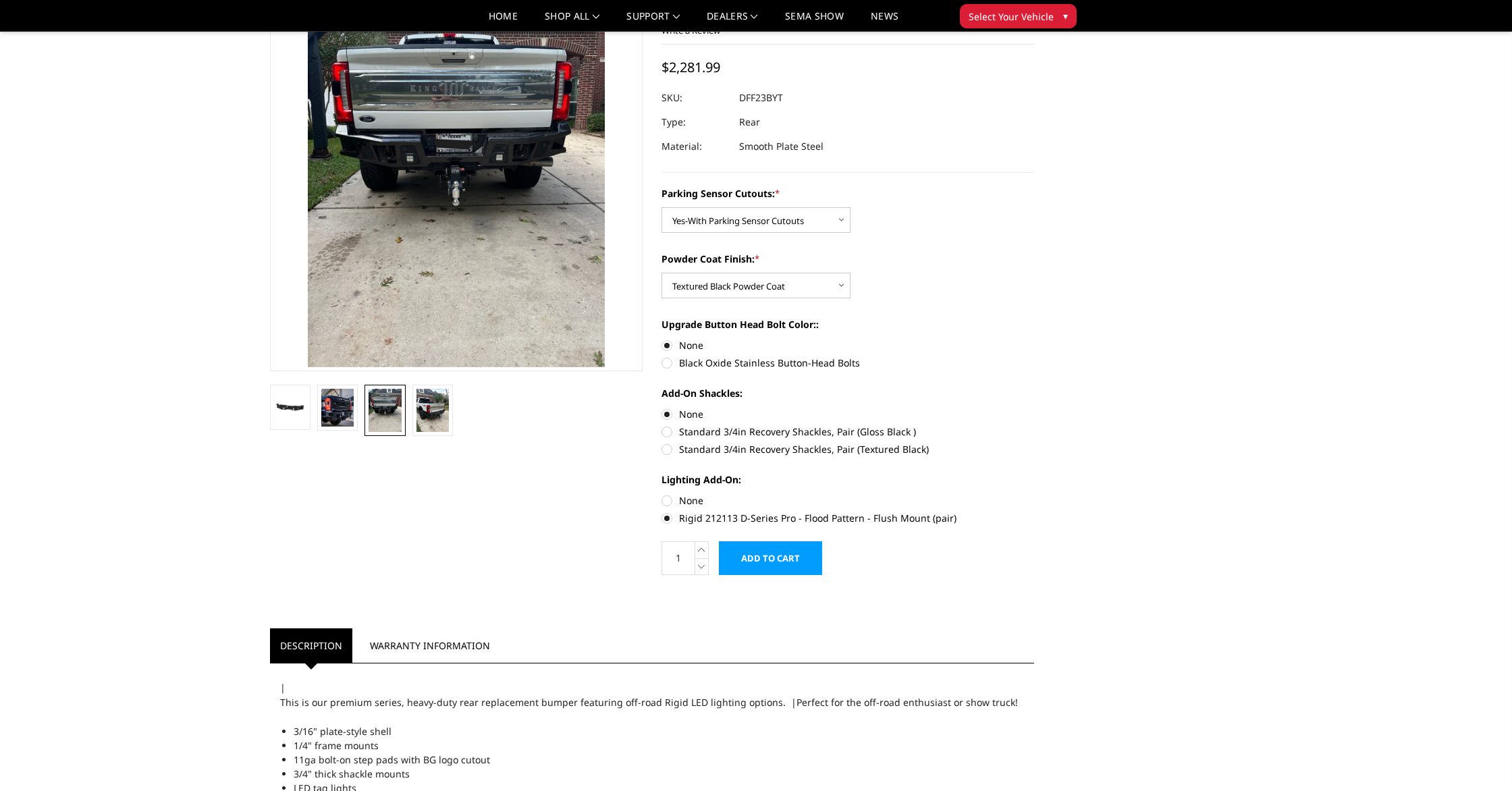
scroll to position [0, 0]
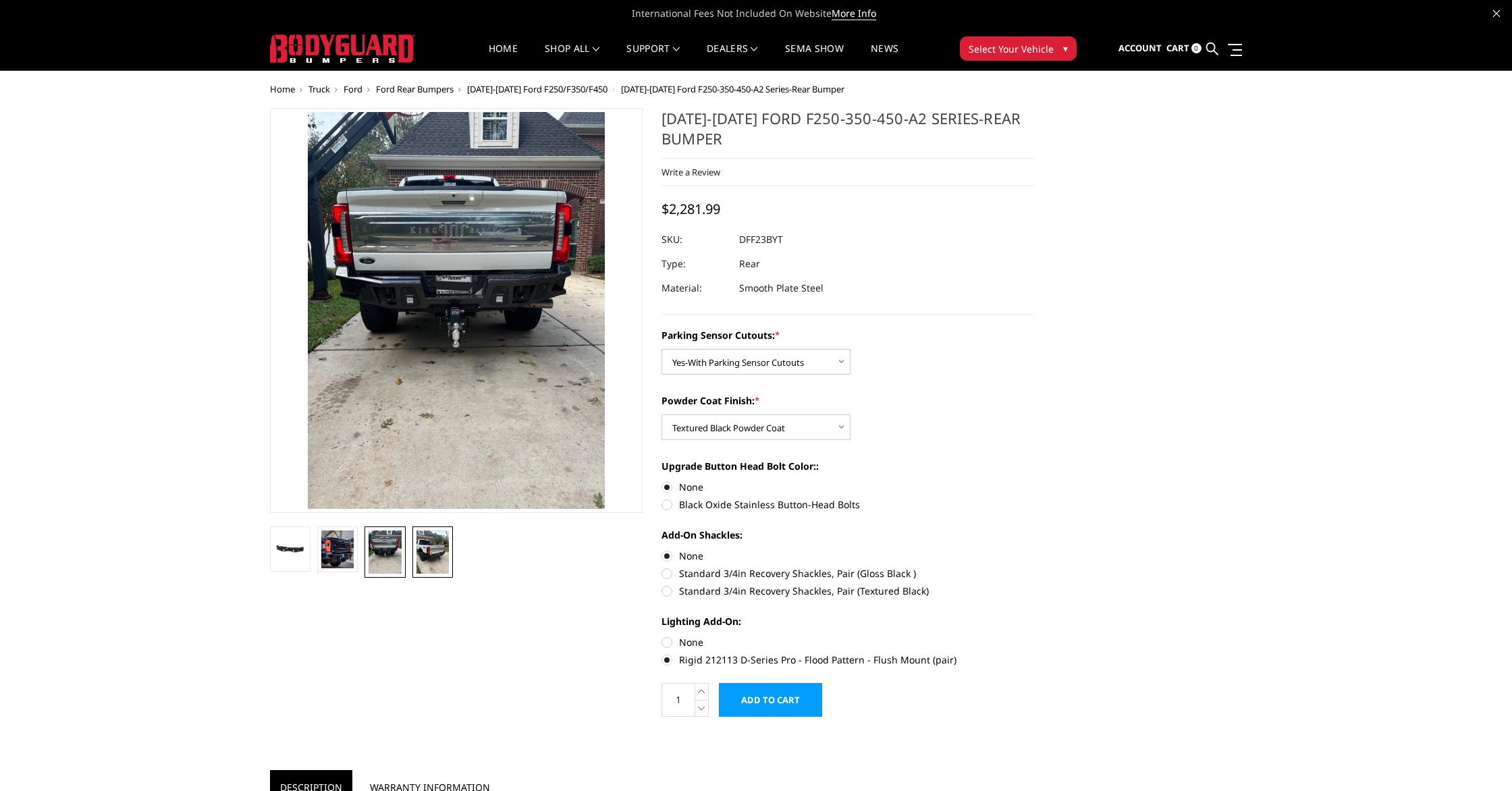
click at [431, 552] on img at bounding box center [432, 552] width 32 height 43
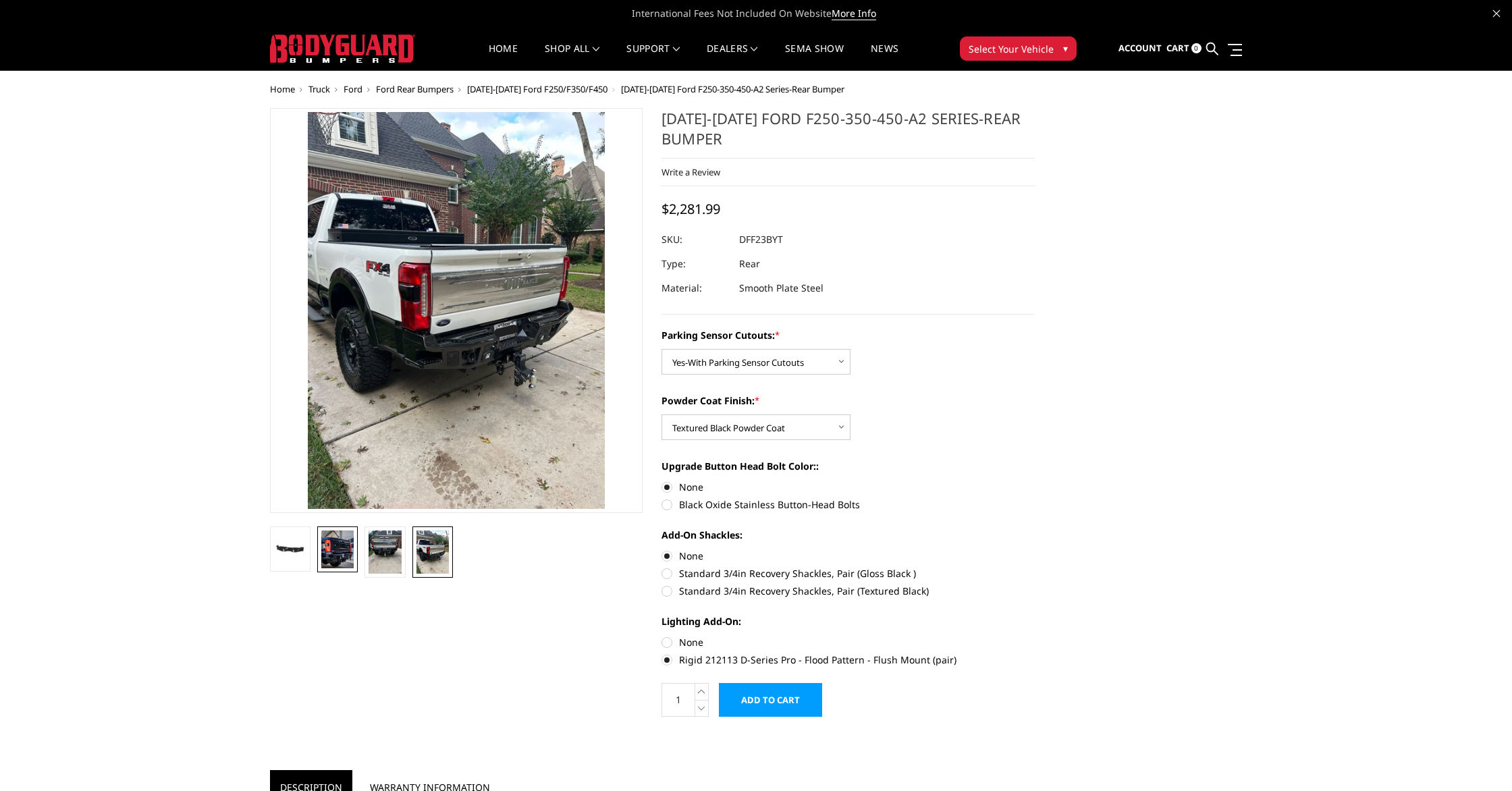
click at [340, 555] on img at bounding box center [337, 549] width 32 height 38
